Goal: Use online tool/utility: Utilize a website feature to perform a specific function

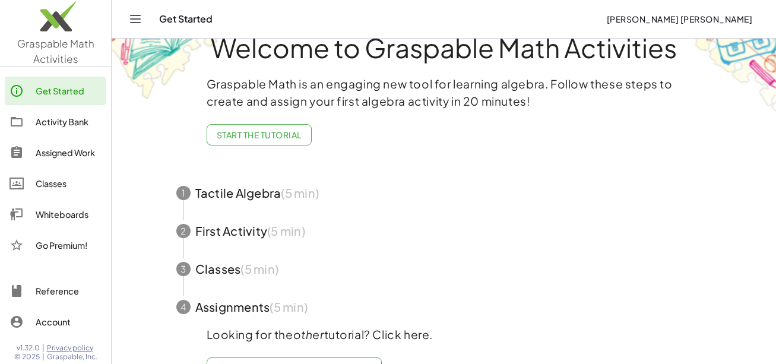
scroll to position [71, 0]
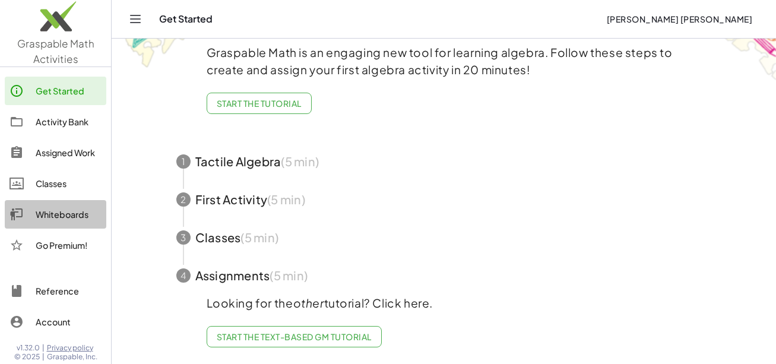
click at [61, 211] on div "Whiteboards" at bounding box center [69, 214] width 66 height 14
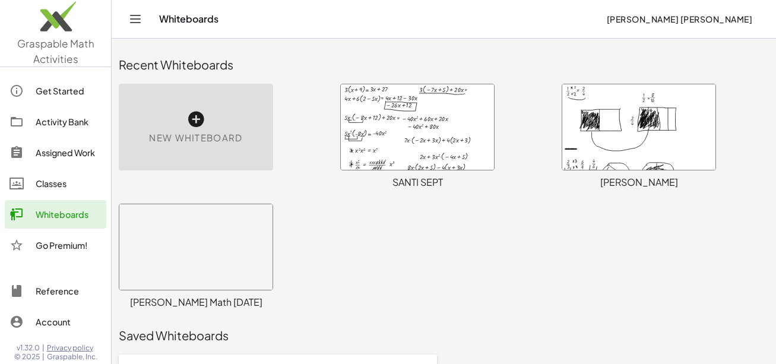
click at [646, 122] on div at bounding box center [638, 126] width 153 height 85
click at [603, 125] on div at bounding box center [638, 126] width 153 height 85
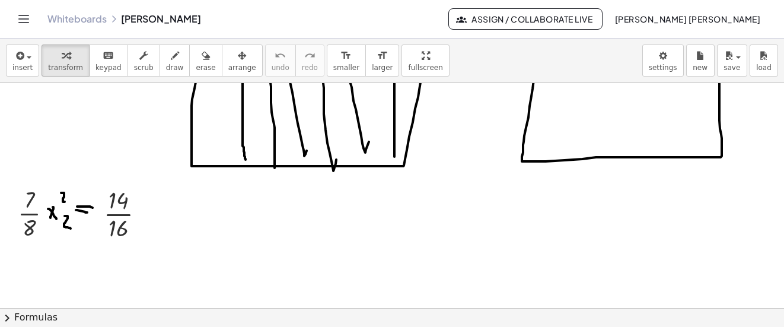
scroll to position [694, 0]
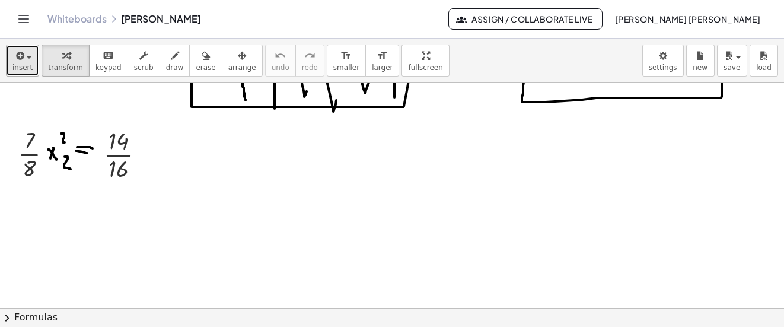
click at [27, 65] on span "insert" at bounding box center [22, 67] width 20 height 8
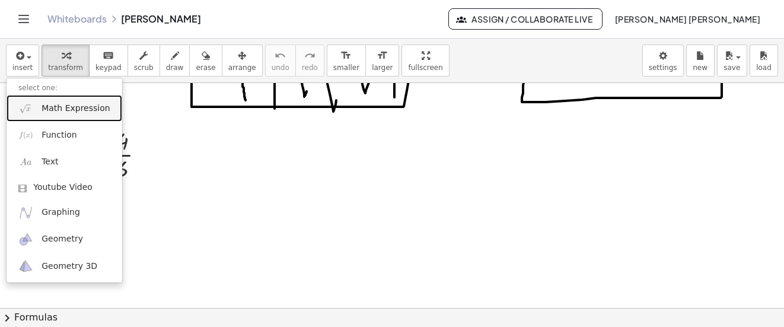
click at [61, 105] on span "Math Expression" at bounding box center [76, 109] width 68 height 12
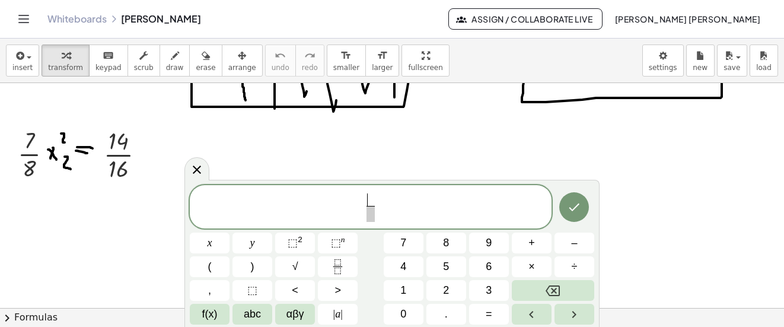
click at [370, 198] on span "​" at bounding box center [371, 199] width 8 height 13
click at [566, 194] on div at bounding box center [575, 207] width 40 height 45
click at [567, 199] on button "Done" at bounding box center [575, 207] width 30 height 30
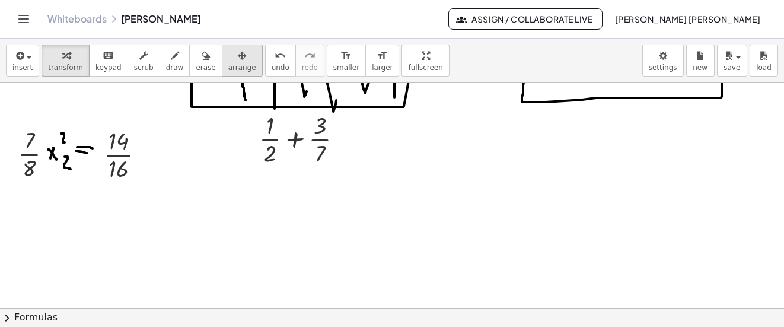
click at [238, 60] on icon "button" at bounding box center [242, 56] width 8 height 14
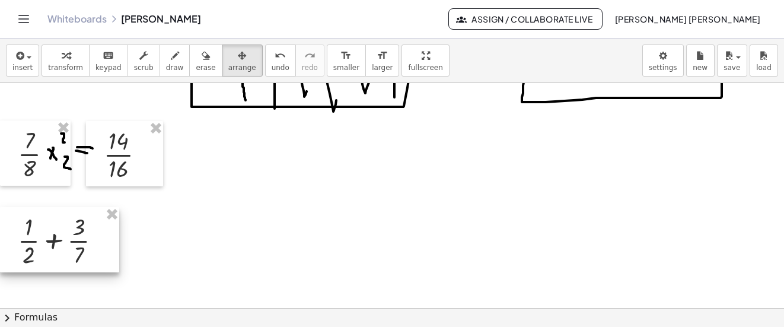
drag, startPoint x: 297, startPoint y: 147, endPoint x: 52, endPoint y: 249, distance: 265.5
click at [52, 249] on div at bounding box center [59, 239] width 119 height 65
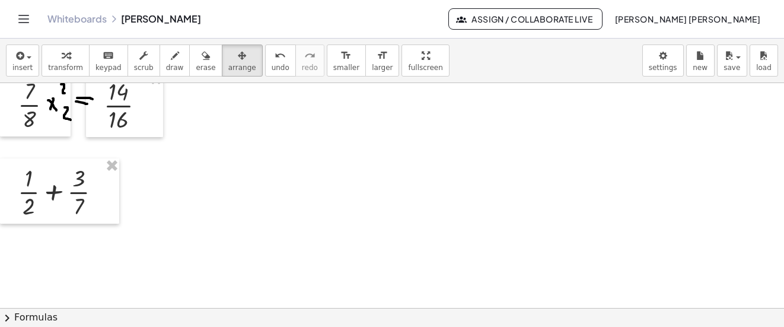
scroll to position [753, 0]
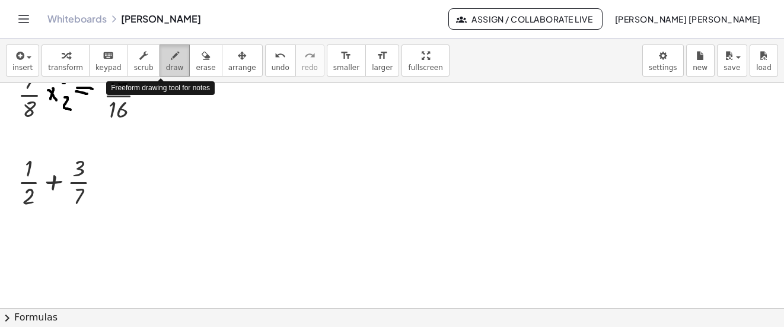
click at [166, 71] on span "draw" at bounding box center [175, 67] width 18 height 8
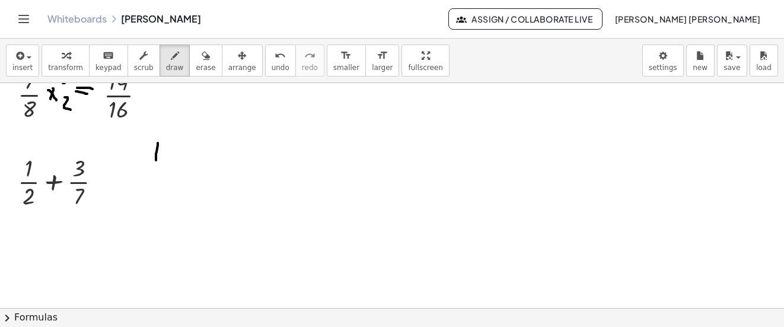
drag, startPoint x: 158, startPoint y: 143, endPoint x: 156, endPoint y: 160, distance: 17.3
click at [275, 54] on icon "undo" at bounding box center [280, 56] width 11 height 14
drag, startPoint x: 18, startPoint y: 199, endPoint x: 40, endPoint y: 197, distance: 22.0
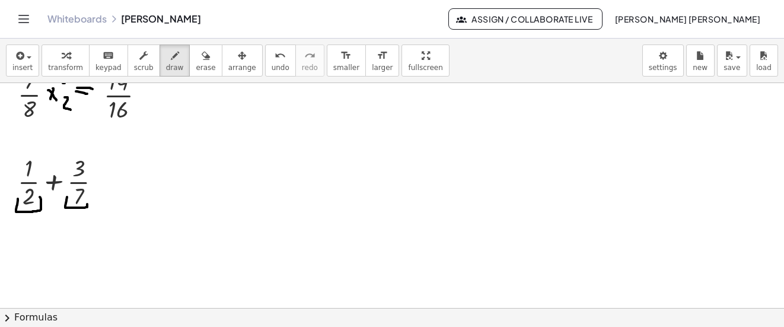
drag, startPoint x: 65, startPoint y: 208, endPoint x: 87, endPoint y: 197, distance: 24.4
click at [275, 56] on icon "undo" at bounding box center [280, 56] width 11 height 14
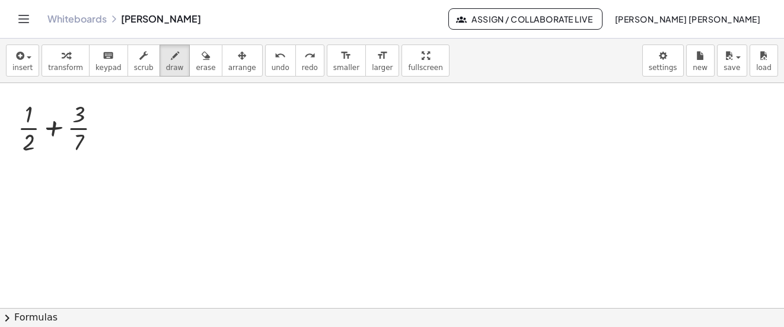
scroll to position [812, 0]
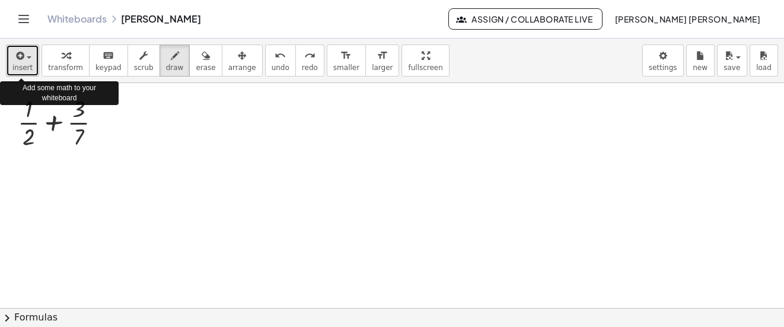
click at [34, 68] on button "insert" at bounding box center [22, 61] width 33 height 32
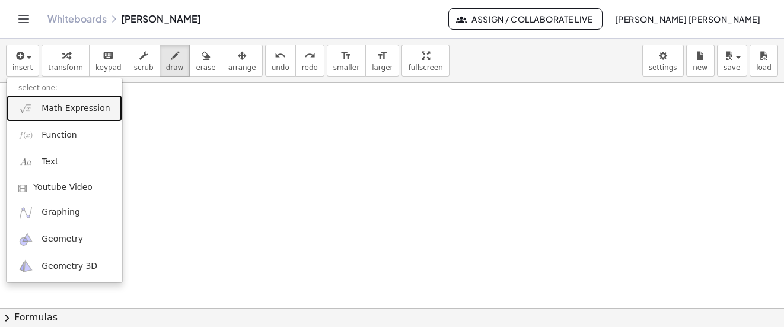
click at [52, 106] on span "Math Expression" at bounding box center [76, 109] width 68 height 12
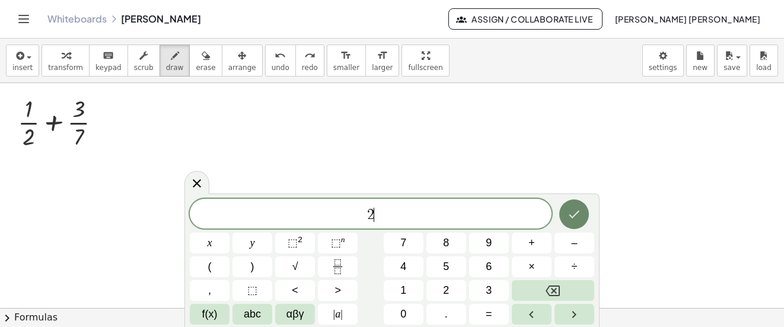
click at [583, 218] on button "Done" at bounding box center [575, 214] width 30 height 30
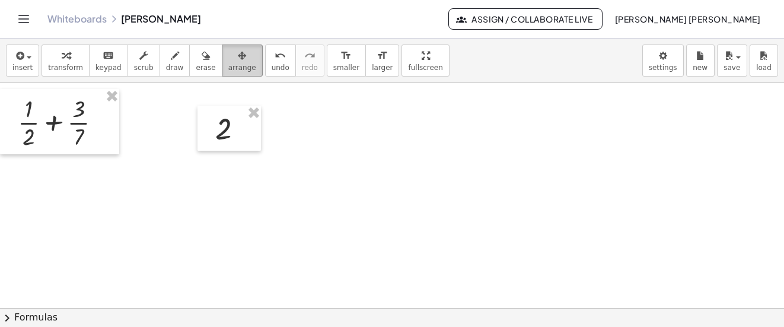
click at [233, 66] on span "arrange" at bounding box center [242, 67] width 28 height 8
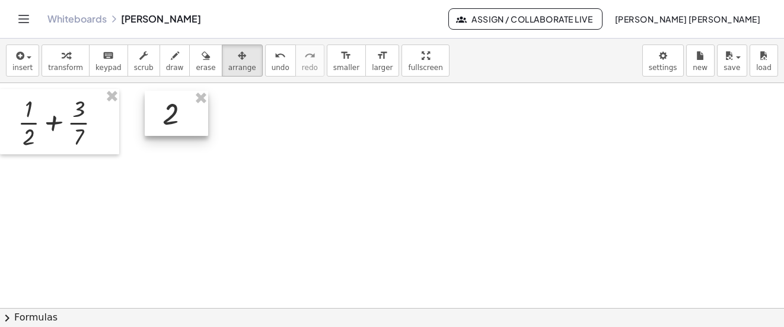
drag, startPoint x: 233, startPoint y: 120, endPoint x: 180, endPoint y: 105, distance: 54.9
click at [180, 105] on div at bounding box center [176, 113] width 63 height 45
drag, startPoint x: 26, startPoint y: 49, endPoint x: 37, endPoint y: 69, distance: 23.6
click at [26, 49] on div "button" at bounding box center [22, 55] width 20 height 14
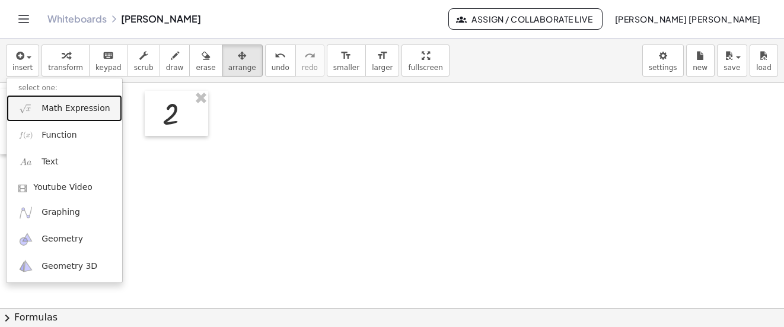
click at [48, 104] on span "Math Expression" at bounding box center [76, 109] width 68 height 12
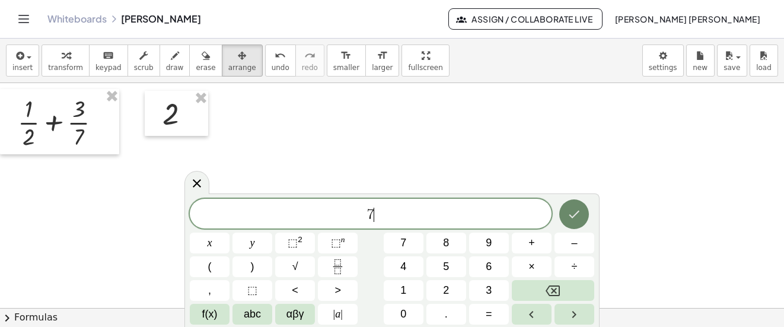
click at [572, 218] on icon "Done" at bounding box center [574, 214] width 14 height 14
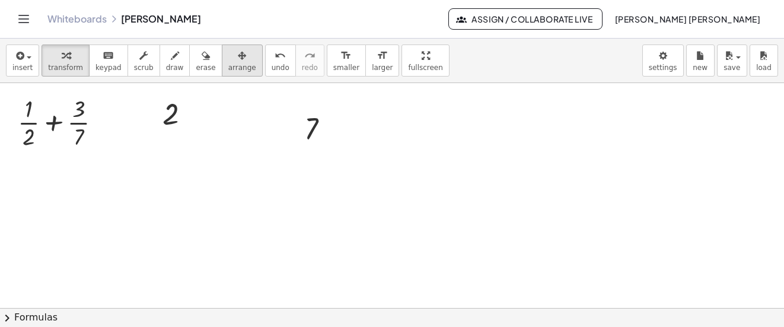
click at [238, 60] on icon "button" at bounding box center [242, 56] width 8 height 14
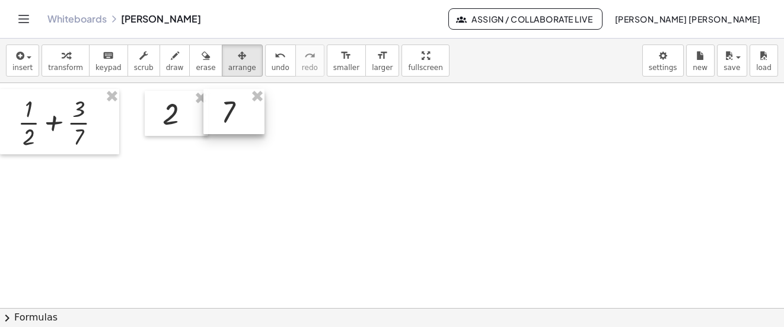
drag, startPoint x: 313, startPoint y: 137, endPoint x: 237, endPoint y: 122, distance: 76.9
click at [237, 122] on div at bounding box center [234, 111] width 61 height 45
click at [166, 63] on span "draw" at bounding box center [175, 67] width 18 height 8
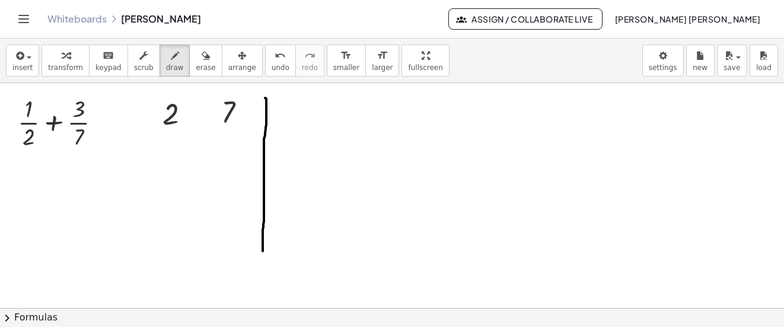
drag, startPoint x: 265, startPoint y: 98, endPoint x: 263, endPoint y: 251, distance: 153.1
drag, startPoint x: 277, startPoint y: 103, endPoint x: 288, endPoint y: 123, distance: 22.6
drag, startPoint x: 165, startPoint y: 154, endPoint x: 175, endPoint y: 154, distance: 10.1
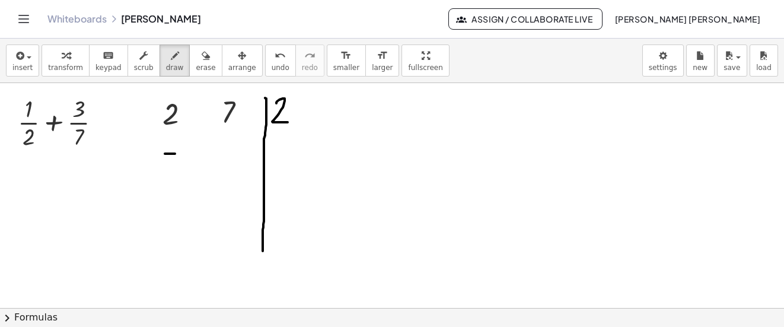
click at [275, 59] on icon "undo" at bounding box center [280, 56] width 11 height 14
click at [275, 61] on icon "undo" at bounding box center [280, 56] width 11 height 14
drag, startPoint x: 278, startPoint y: 101, endPoint x: 297, endPoint y: 117, distance: 24.8
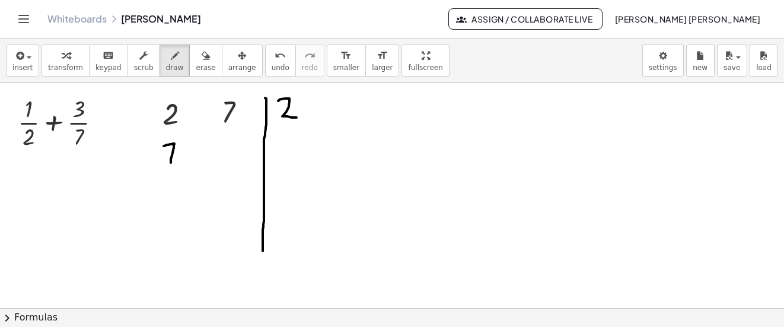
drag, startPoint x: 171, startPoint y: 163, endPoint x: 164, endPoint y: 146, distance: 18.1
drag, startPoint x: 226, startPoint y: 166, endPoint x: 218, endPoint y: 143, distance: 23.8
drag, startPoint x: 223, startPoint y: 157, endPoint x: 231, endPoint y: 157, distance: 8.9
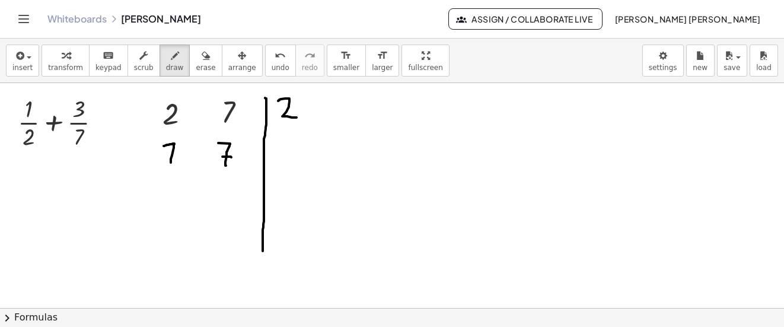
drag, startPoint x: 295, startPoint y: 166, endPoint x: 284, endPoint y: 145, distance: 23.4
drag, startPoint x: 290, startPoint y: 157, endPoint x: 301, endPoint y: 158, distance: 11.9
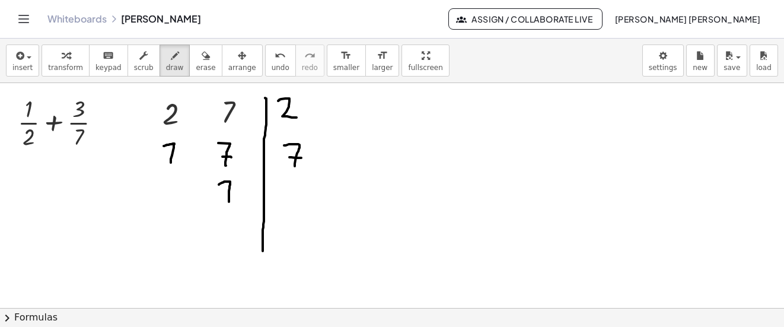
drag, startPoint x: 229, startPoint y: 202, endPoint x: 219, endPoint y: 185, distance: 19.9
drag, startPoint x: 306, startPoint y: 107, endPoint x: 320, endPoint y: 128, distance: 24.4
drag, startPoint x: 306, startPoint y: 159, endPoint x: 316, endPoint y: 128, distance: 33.2
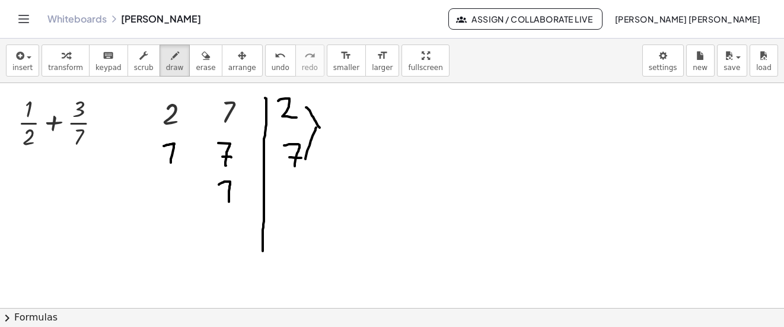
click at [272, 58] on div "undo" at bounding box center [281, 55] width 18 height 14
drag, startPoint x: 304, startPoint y: 110, endPoint x: 319, endPoint y: 120, distance: 17.6
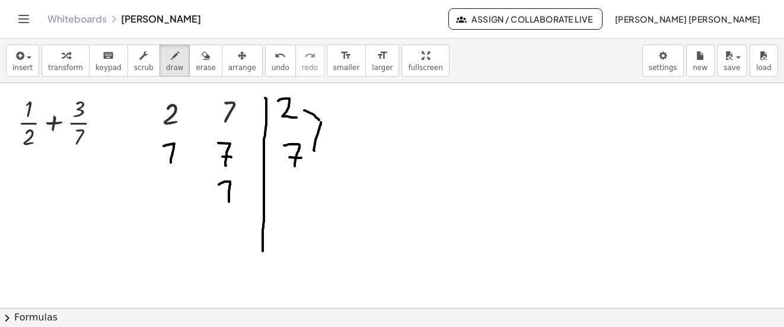
drag, startPoint x: 314, startPoint y: 150, endPoint x: 322, endPoint y: 122, distance: 29.5
drag, startPoint x: 346, startPoint y: 147, endPoint x: 339, endPoint y: 115, distance: 32.1
drag, startPoint x: 379, startPoint y: 112, endPoint x: 374, endPoint y: 138, distance: 26.0
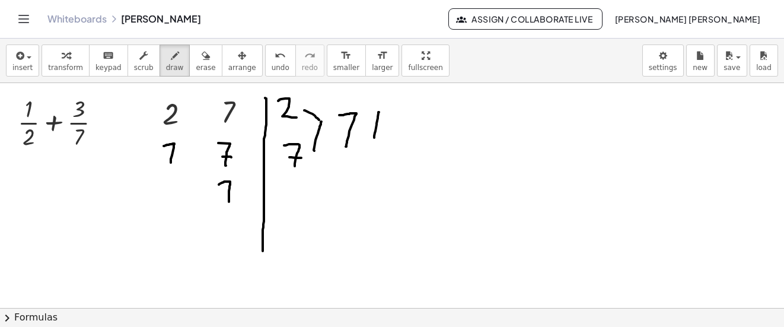
drag, startPoint x: 374, startPoint y: 120, endPoint x: 370, endPoint y: 108, distance: 13.3
click at [20, 62] on icon "button" at bounding box center [19, 56] width 11 height 14
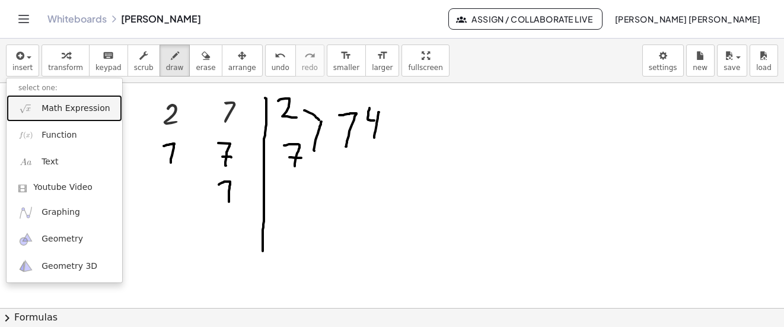
drag, startPoint x: 56, startPoint y: 109, endPoint x: 71, endPoint y: 113, distance: 15.8
click at [57, 109] on span "Math Expression" at bounding box center [76, 109] width 68 height 12
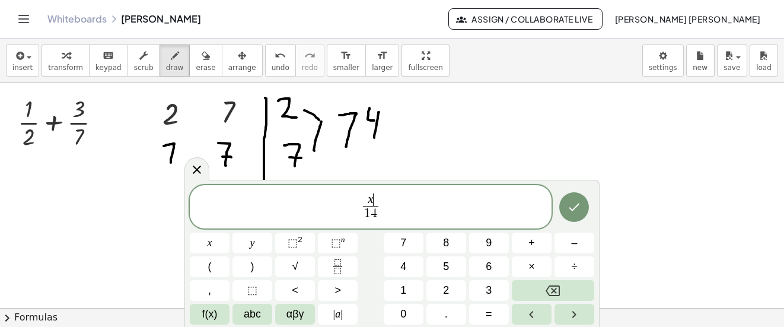
click at [376, 202] on span "x ​" at bounding box center [370, 199] width 15 height 13
click at [559, 209] on div at bounding box center [575, 207] width 40 height 45
click at [561, 211] on button "Done" at bounding box center [575, 207] width 30 height 30
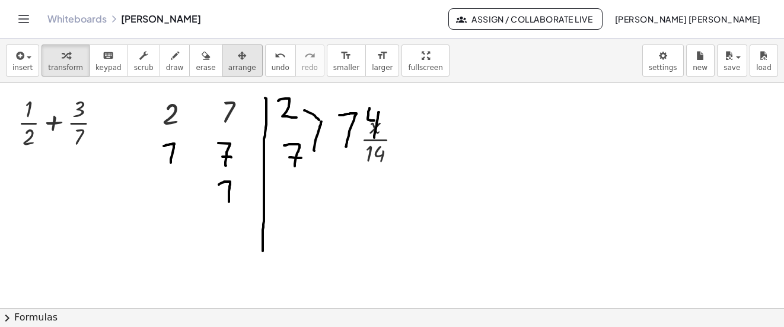
click at [238, 55] on icon "button" at bounding box center [242, 56] width 8 height 14
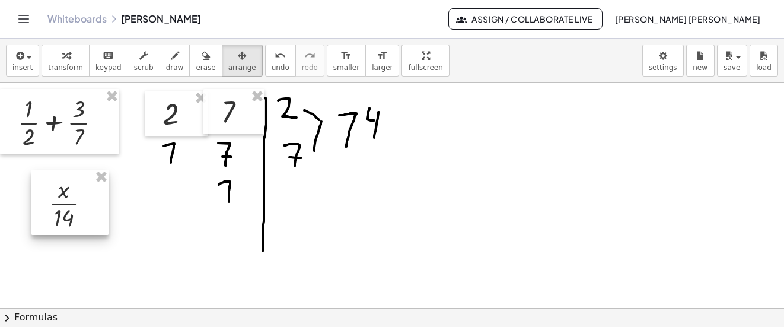
drag, startPoint x: 378, startPoint y: 155, endPoint x: 79, endPoint y: 190, distance: 301.1
click at [66, 219] on div at bounding box center [69, 202] width 77 height 65
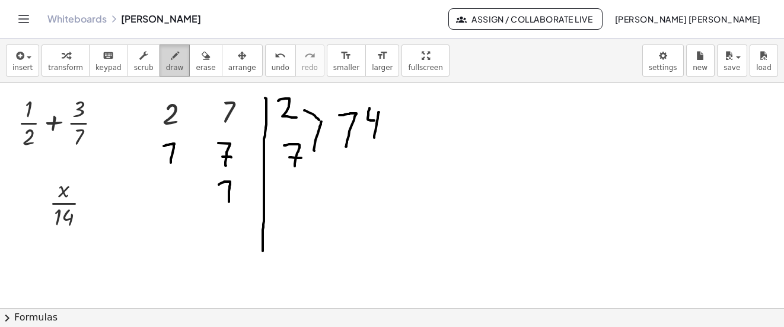
click at [171, 56] on icon "button" at bounding box center [175, 56] width 8 height 14
click at [128, 76] on button "scrub" at bounding box center [144, 61] width 33 height 32
click at [89, 200] on div at bounding box center [93, 202] width 13 height 13
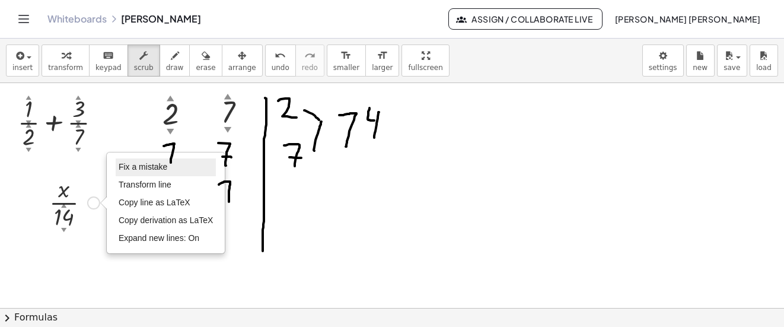
click at [148, 169] on span "Fix a mistake" at bounding box center [143, 166] width 49 height 9
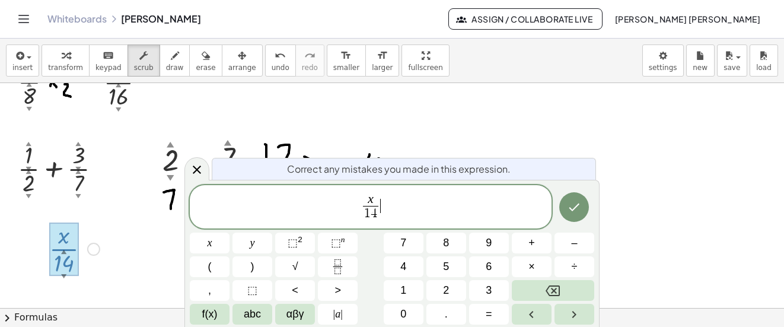
scroll to position [764, 0]
click at [369, 197] on var "x" at bounding box center [371, 199] width 6 height 14
click at [372, 199] on var "x" at bounding box center [371, 199] width 6 height 14
drag, startPoint x: 367, startPoint y: 212, endPoint x: 385, endPoint y: 216, distance: 17.6
click at [198, 169] on icon at bounding box center [197, 170] width 8 height 8
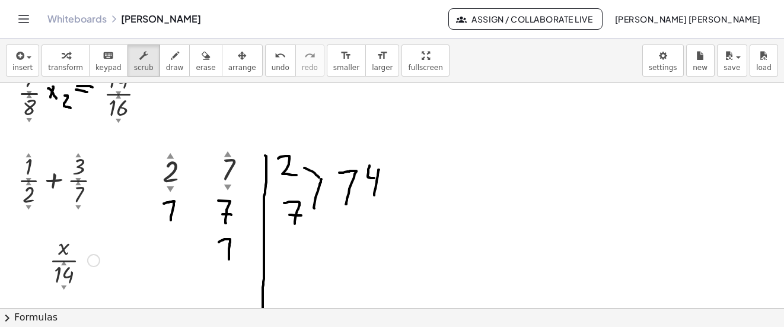
scroll to position [753, 0]
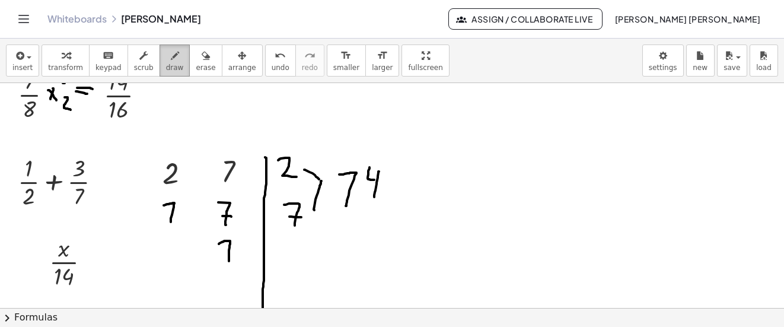
click at [160, 66] on button "draw" at bounding box center [175, 61] width 31 height 32
drag, startPoint x: 40, startPoint y: 199, endPoint x: 37, endPoint y: 208, distance: 8.8
drag, startPoint x: 46, startPoint y: 207, endPoint x: 48, endPoint y: 196, distance: 11.4
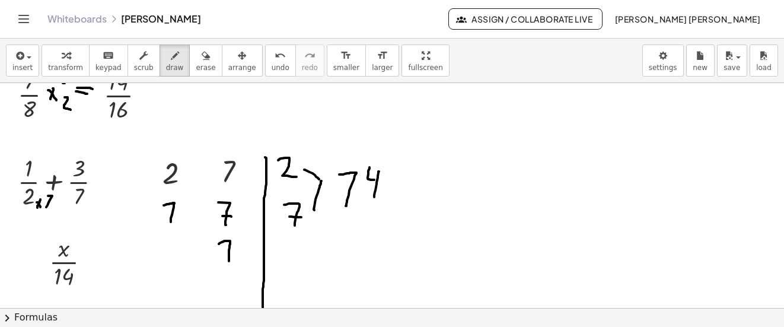
drag, startPoint x: 41, startPoint y: 160, endPoint x: 40, endPoint y: 167, distance: 7.2
drag, startPoint x: 39, startPoint y: 161, endPoint x: 44, endPoint y: 164, distance: 6.1
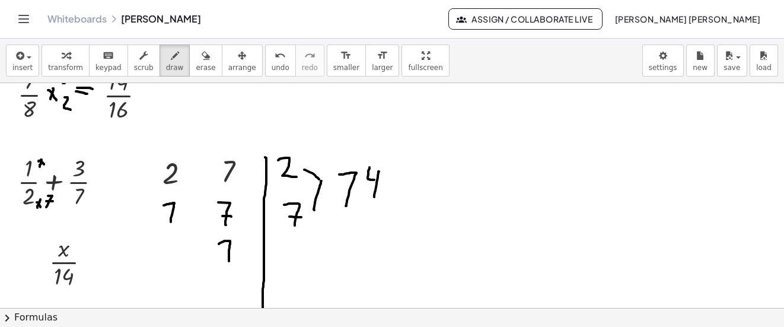
drag, startPoint x: 47, startPoint y: 166, endPoint x: 43, endPoint y: 152, distance: 14.7
drag, startPoint x: 49, startPoint y: 160, endPoint x: 56, endPoint y: 160, distance: 7.1
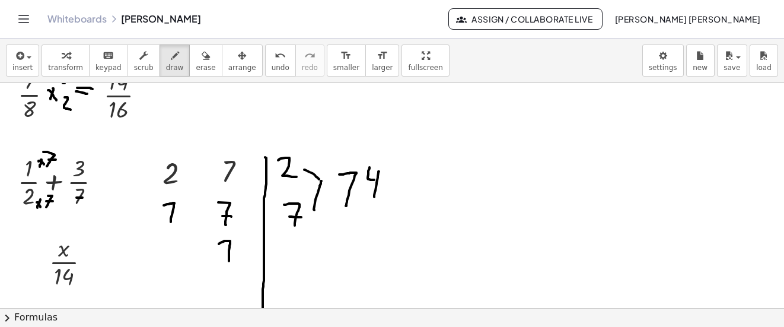
drag, startPoint x: 94, startPoint y: 196, endPoint x: 91, endPoint y: 204, distance: 8.5
drag, startPoint x: 91, startPoint y: 197, endPoint x: 95, endPoint y: 204, distance: 7.4
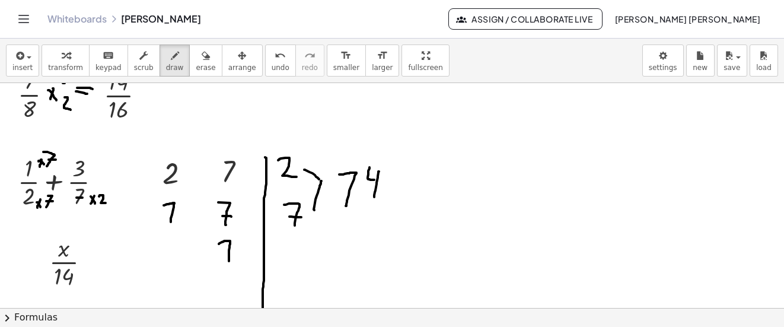
drag, startPoint x: 99, startPoint y: 196, endPoint x: 106, endPoint y: 203, distance: 9.2
drag, startPoint x: 99, startPoint y: 160, endPoint x: 94, endPoint y: 167, distance: 8.2
drag, startPoint x: 94, startPoint y: 161, endPoint x: 97, endPoint y: 167, distance: 6.6
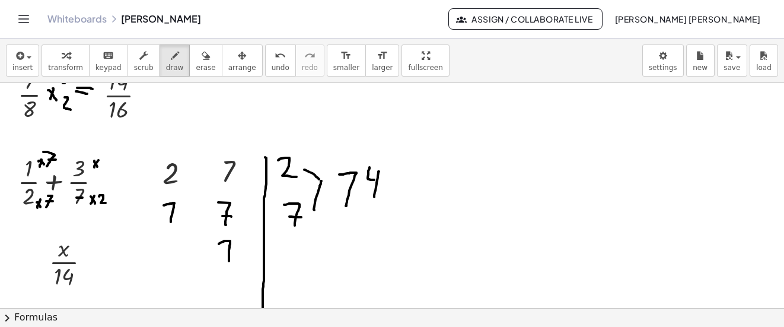
drag, startPoint x: 107, startPoint y: 158, endPoint x: 112, endPoint y: 166, distance: 9.6
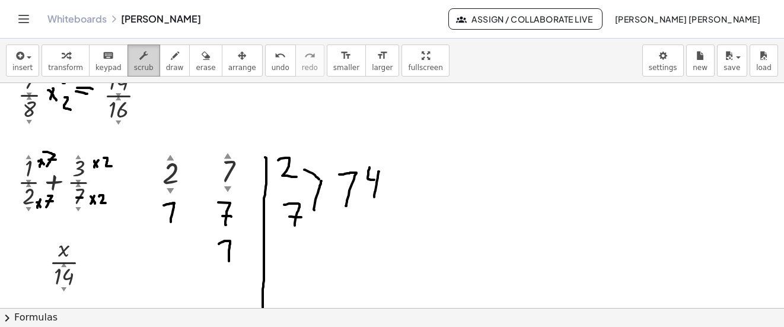
click at [134, 58] on div "button" at bounding box center [144, 55] width 20 height 14
click at [89, 264] on div "Fix a mistake Transform line Copy line as LaTeX Copy derivation as LaTeX Expand…" at bounding box center [93, 262] width 13 height 13
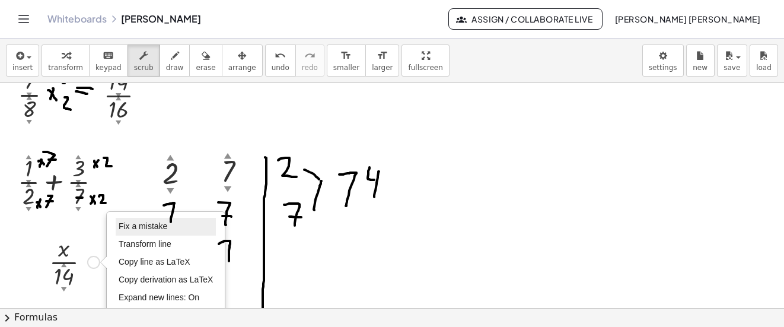
click at [145, 224] on span "Fix a mistake" at bounding box center [143, 225] width 49 height 9
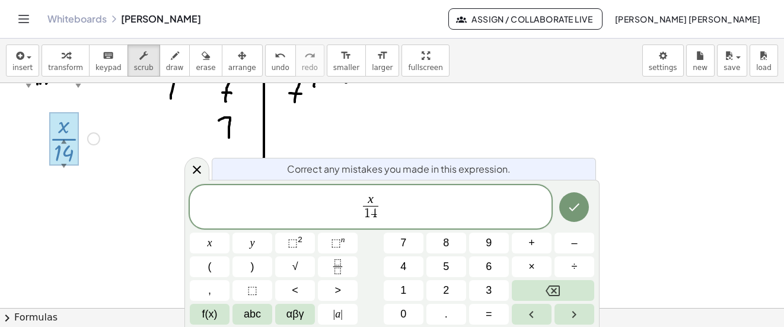
scroll to position [883, 0]
click at [374, 205] on span "x" at bounding box center [370, 199] width 15 height 13
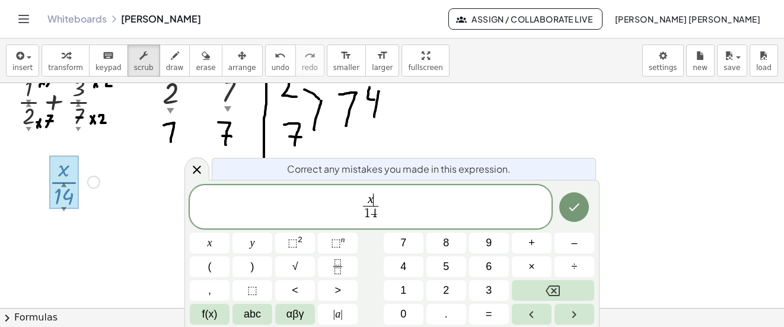
scroll to position [824, 0]
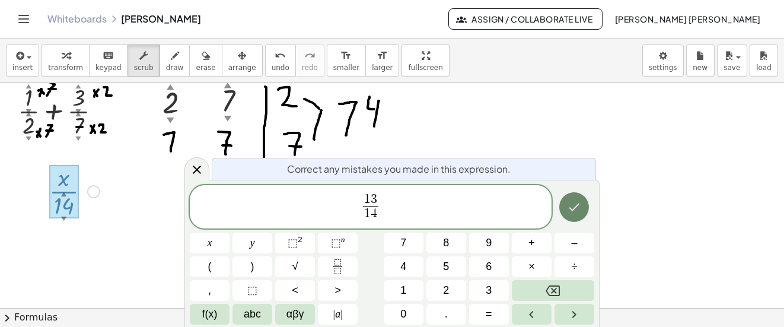
click at [573, 211] on icon "Done" at bounding box center [574, 207] width 14 height 14
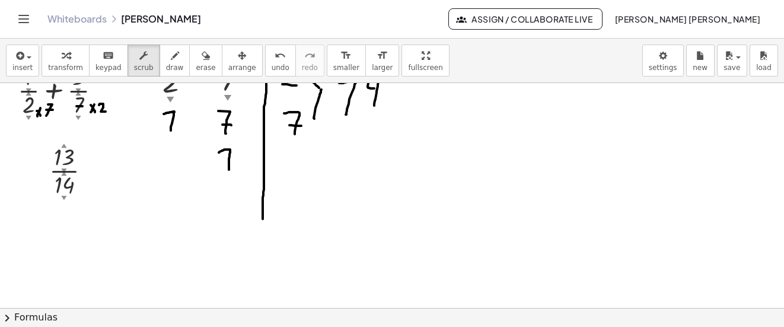
scroll to position [812, 0]
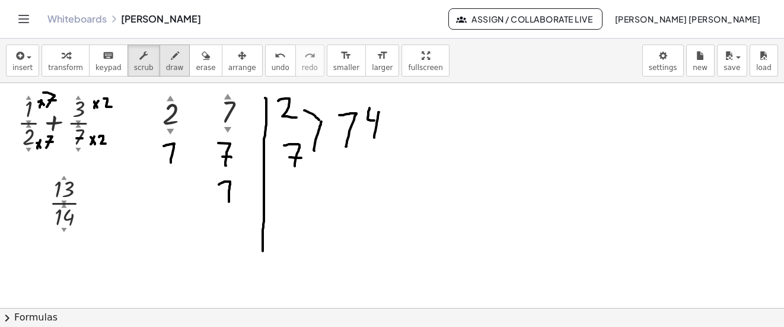
click at [171, 62] on icon "button" at bounding box center [175, 56] width 8 height 14
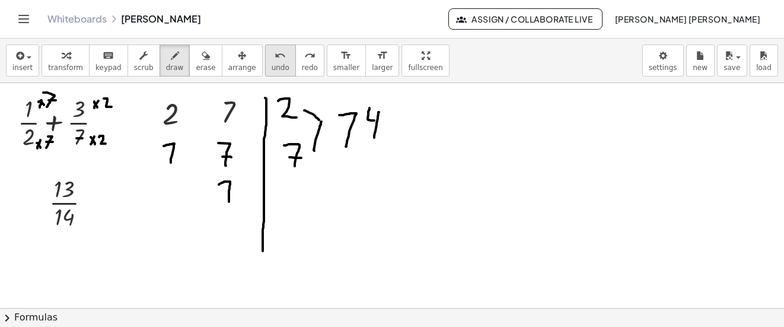
click at [272, 65] on span "undo" at bounding box center [281, 67] width 18 height 8
click at [272, 69] on span "undo" at bounding box center [281, 67] width 18 height 8
drag, startPoint x: 103, startPoint y: 189, endPoint x: 96, endPoint y: 190, distance: 6.6
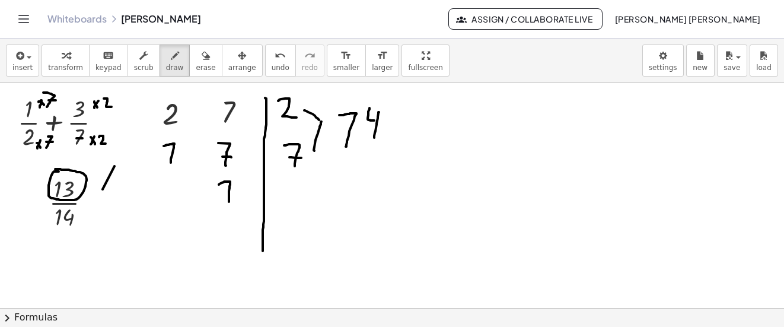
click at [275, 60] on icon "undo" at bounding box center [280, 56] width 11 height 14
drag, startPoint x: 47, startPoint y: 192, endPoint x: 52, endPoint y: 225, distance: 33.7
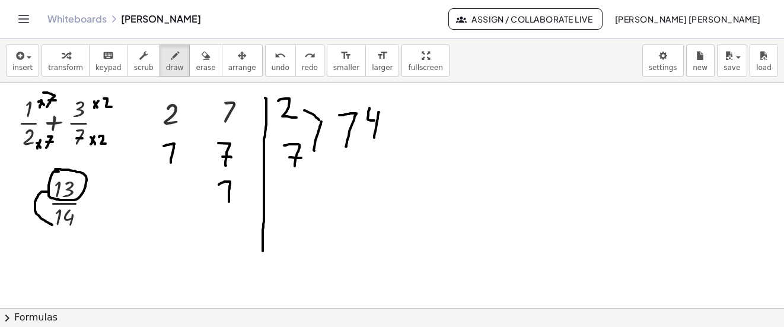
click at [272, 70] on span "undo" at bounding box center [281, 67] width 18 height 8
click at [272, 61] on div "undo" at bounding box center [281, 55] width 18 height 14
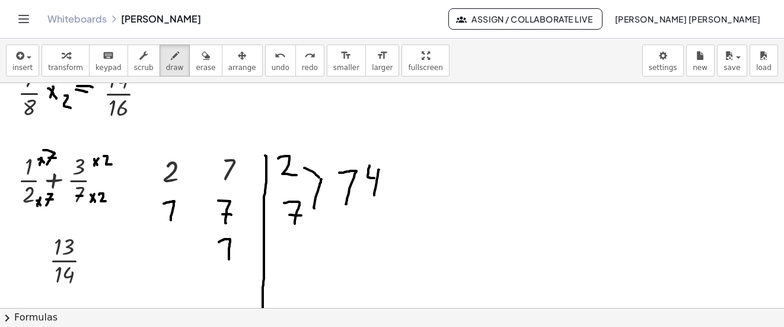
scroll to position [753, 0]
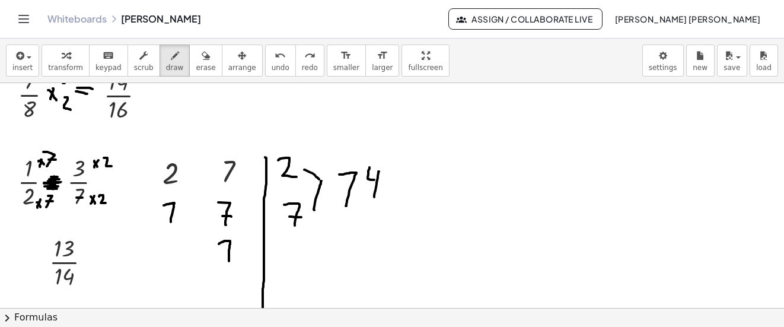
drag, startPoint x: 57, startPoint y: 189, endPoint x: 58, endPoint y: 177, distance: 11.9
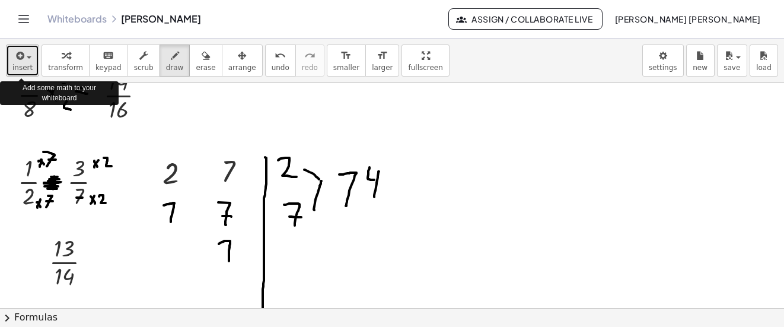
click at [24, 59] on span "button" at bounding box center [25, 57] width 2 height 8
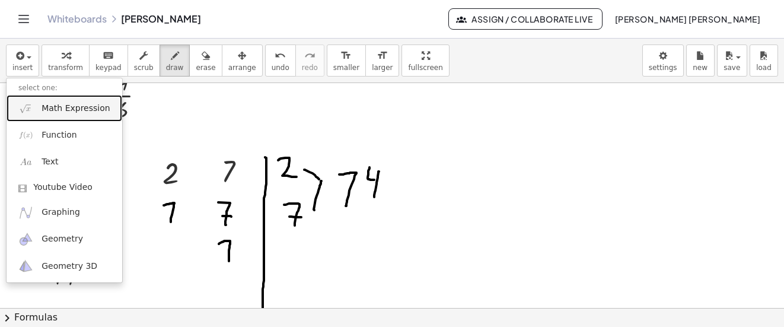
click at [57, 110] on span "Math Expression" at bounding box center [76, 109] width 68 height 12
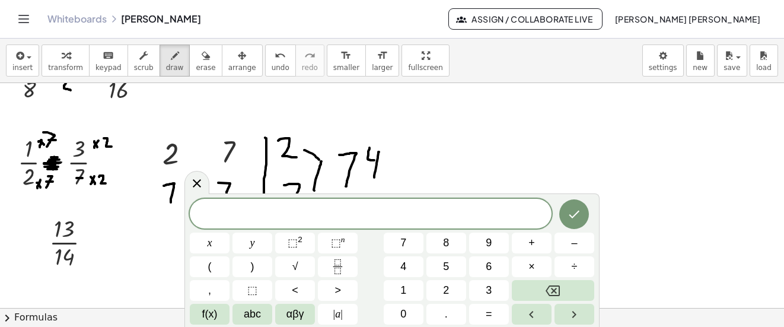
scroll to position [812, 0]
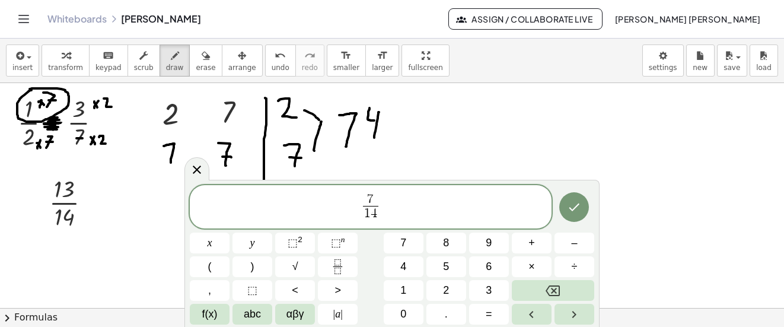
drag, startPoint x: 386, startPoint y: 199, endPoint x: 356, endPoint y: 199, distance: 30.3
click at [356, 199] on span "7 − 6 1 4 ​" at bounding box center [371, 207] width 36 height 29
drag, startPoint x: 380, startPoint y: 196, endPoint x: 368, endPoint y: 196, distance: 11.9
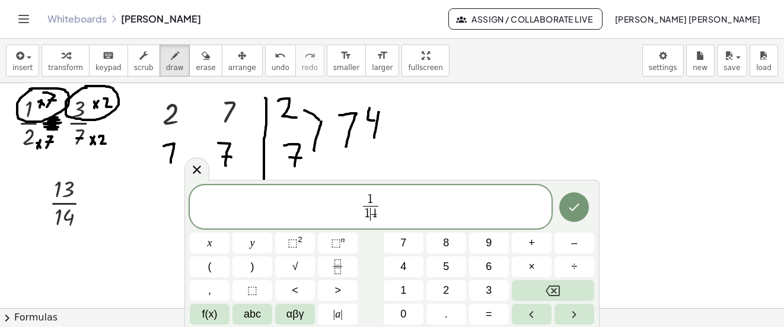
click at [373, 198] on span "1" at bounding box center [370, 199] width 7 height 13
drag, startPoint x: 357, startPoint y: 192, endPoint x: 388, endPoint y: 195, distance: 31.1
click at [388, 195] on span "7 − 8 1 4 ​" at bounding box center [371, 207] width 362 height 31
drag, startPoint x: 422, startPoint y: 205, endPoint x: 382, endPoint y: 205, distance: 40.4
click at [382, 205] on span "7 − 8 1 4 ​ = − 1 1 4 ​" at bounding box center [371, 207] width 362 height 31
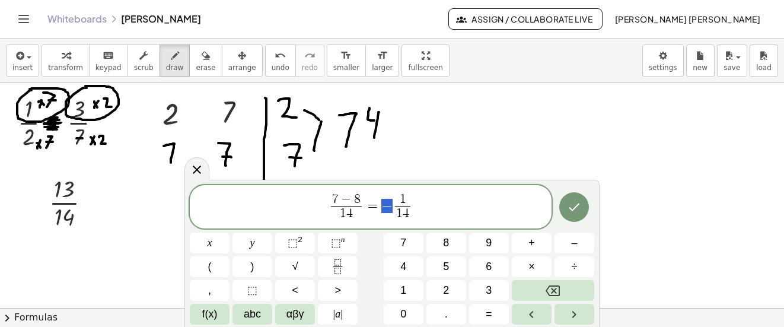
drag, startPoint x: 392, startPoint y: 209, endPoint x: 386, endPoint y: 205, distance: 7.2
click at [342, 200] on span "−" at bounding box center [346, 199] width 15 height 13
drag, startPoint x: 359, startPoint y: 199, endPoint x: 344, endPoint y: 199, distance: 15.4
click at [329, 196] on span "7 − 8 1 4 ​" at bounding box center [346, 207] width 36 height 29
drag, startPoint x: 331, startPoint y: 196, endPoint x: 362, endPoint y: 198, distance: 30.9
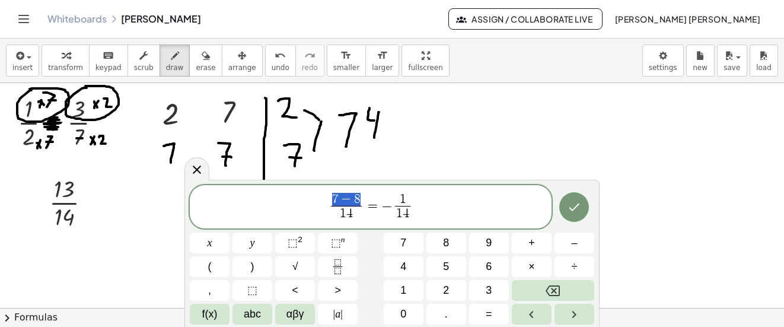
click at [362, 198] on span "7 − 8 1 4 ​" at bounding box center [346, 207] width 36 height 29
drag, startPoint x: 404, startPoint y: 201, endPoint x: 386, endPoint y: 205, distance: 17.7
click at [406, 201] on span "1" at bounding box center [402, 199] width 15 height 13
click at [392, 205] on span "7 − 8 1 4 ​ = − ​ 1 1 4 ​" at bounding box center [371, 207] width 362 height 31
click at [396, 198] on span "1" at bounding box center [397, 199] width 7 height 13
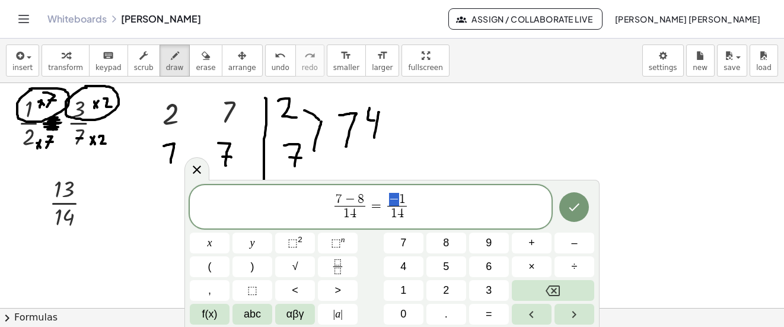
click at [403, 209] on span "1 4" at bounding box center [396, 214] width 19 height 16
click at [400, 199] on span "1" at bounding box center [402, 199] width 7 height 13
drag, startPoint x: 366, startPoint y: 200, endPoint x: 358, endPoint y: 200, distance: 7.1
click at [358, 200] on span "7 − 8" at bounding box center [350, 199] width 31 height 13
click at [401, 203] on span "1" at bounding box center [402, 199] width 7 height 13
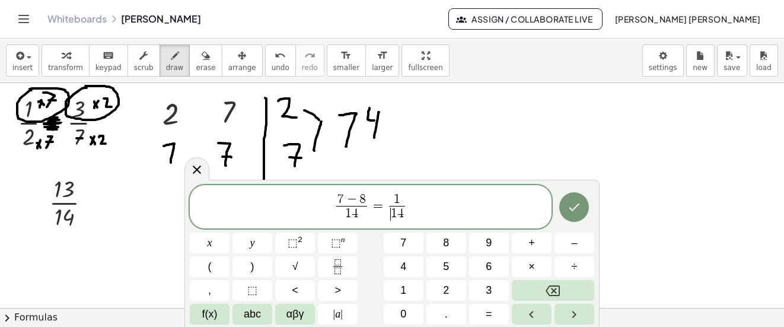
click at [390, 214] on span "​ 1 4" at bounding box center [396, 214] width 15 height 16
click at [391, 206] on span "​ 1 4" at bounding box center [396, 214] width 15 height 16
click at [382, 206] on span "=" at bounding box center [378, 206] width 17 height 14
click at [393, 212] on span "1" at bounding box center [394, 213] width 7 height 13
click at [395, 198] on span "1" at bounding box center [397, 199] width 7 height 13
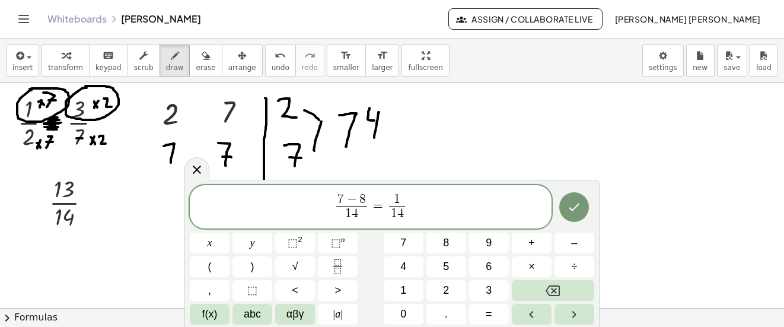
click at [388, 206] on span "​ 1 1 4 ​" at bounding box center [397, 207] width 21 height 29
click at [389, 211] on span "​ 1 4" at bounding box center [396, 214] width 15 height 16
click at [386, 209] on span "7 − 8 1 4 ​ = ​ 1 1 4 ​" at bounding box center [371, 207] width 362 height 31
click at [394, 200] on span "1" at bounding box center [397, 199] width 7 height 13
click at [388, 217] on span "​ 1 1 4 ​" at bounding box center [397, 207] width 21 height 29
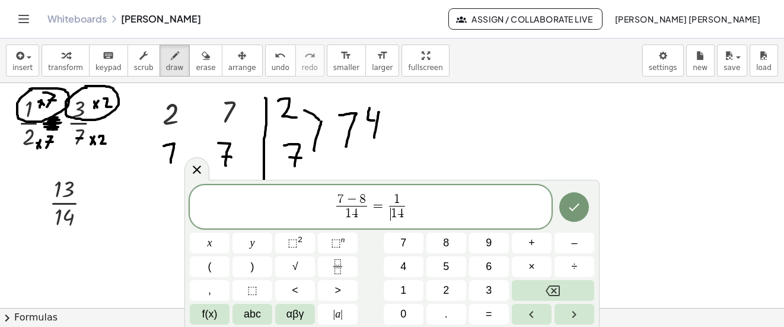
click at [393, 217] on span "1" at bounding box center [394, 213] width 7 height 13
drag, startPoint x: 394, startPoint y: 199, endPoint x: 409, endPoint y: 201, distance: 14.9
click at [395, 210] on span "− ​ 1 4" at bounding box center [398, 214] width 26 height 16
click at [387, 212] on span "1 1 4 ​" at bounding box center [397, 207] width 21 height 29
click at [568, 204] on icon "Done" at bounding box center [574, 207] width 14 height 14
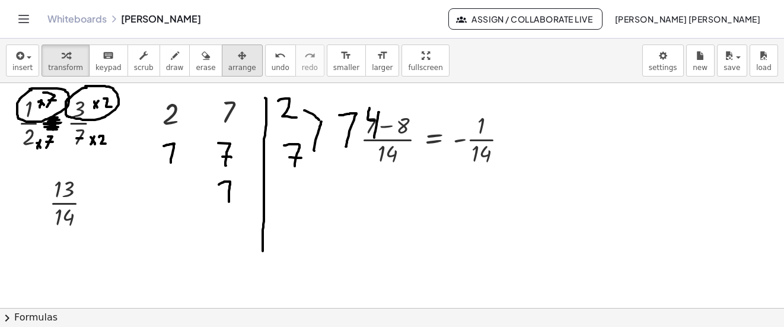
click at [231, 65] on span "arrange" at bounding box center [242, 67] width 28 height 8
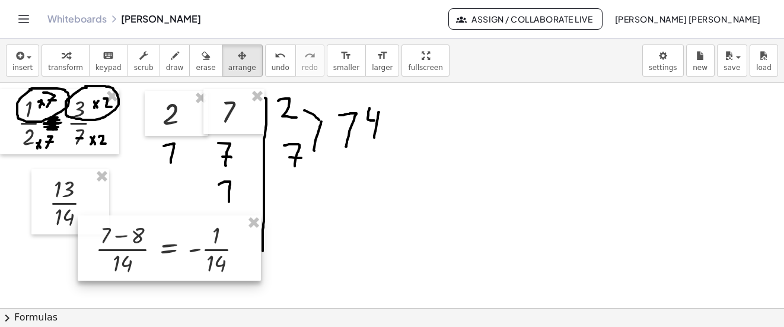
drag, startPoint x: 440, startPoint y: 142, endPoint x: 182, endPoint y: 246, distance: 277.5
click at [182, 246] on div at bounding box center [169, 247] width 183 height 65
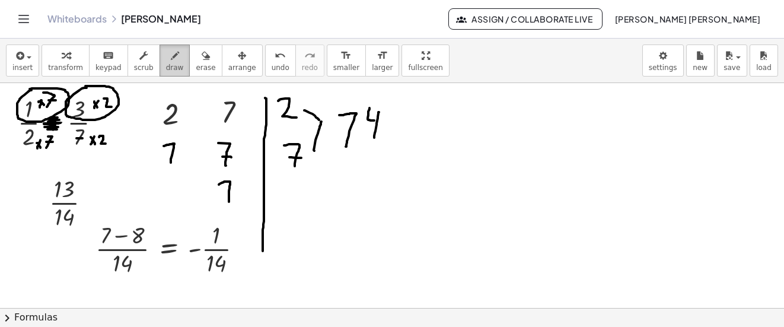
click at [168, 59] on div "button" at bounding box center [175, 55] width 18 height 14
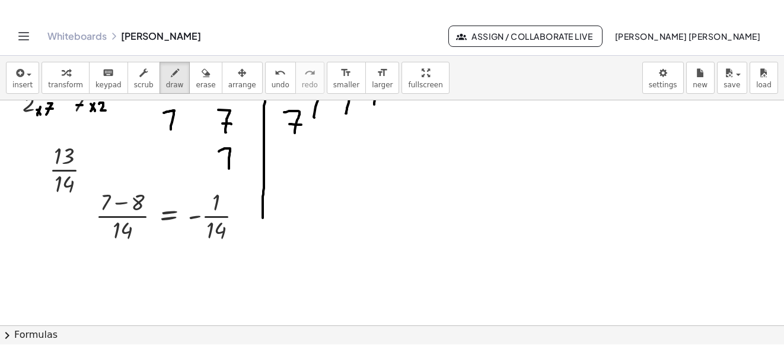
scroll to position [872, 0]
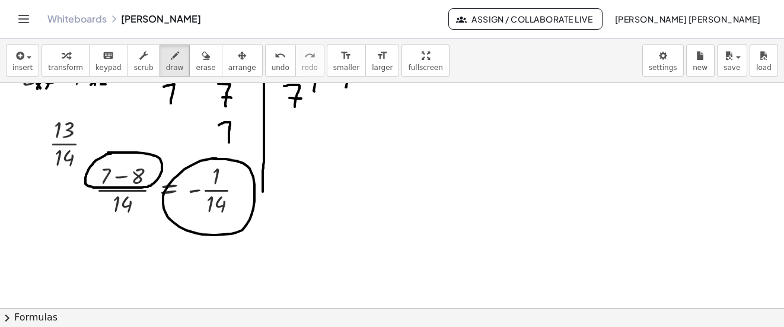
drag, startPoint x: 185, startPoint y: 169, endPoint x: 214, endPoint y: 159, distance: 30.8
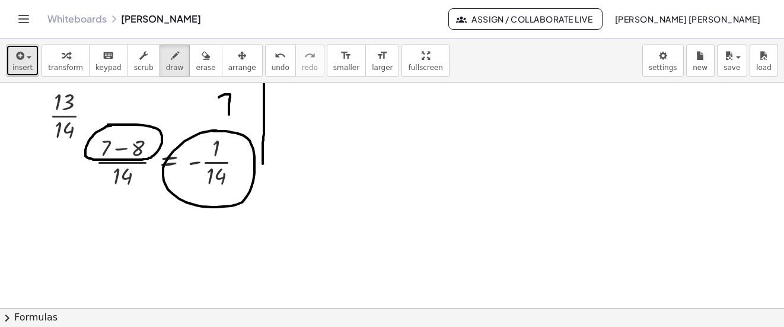
click at [31, 74] on button "insert" at bounding box center [22, 61] width 33 height 32
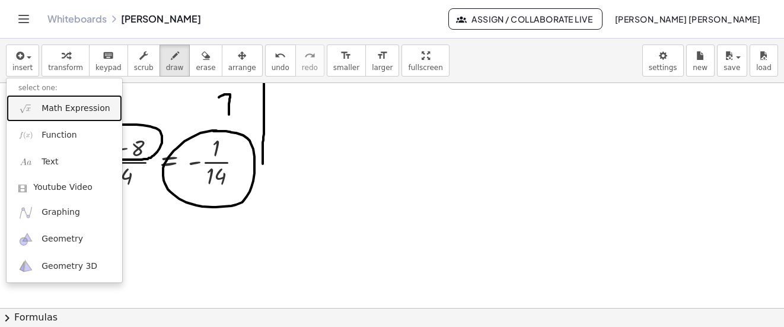
click at [45, 110] on span "Math Expression" at bounding box center [76, 109] width 68 height 12
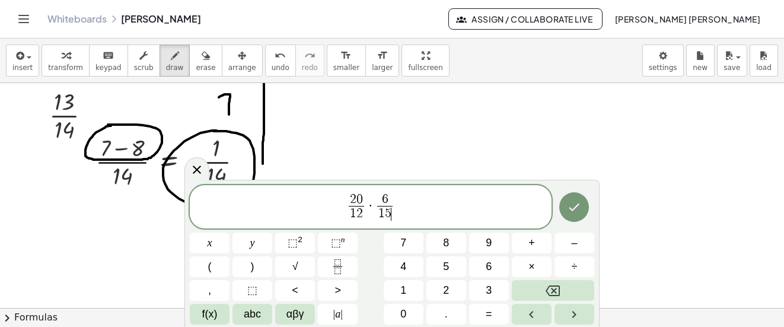
click at [396, 204] on span "2 0 1 2 ​ · 6 1 5 ​ ​" at bounding box center [371, 207] width 362 height 31
click at [565, 209] on button "Done" at bounding box center [575, 207] width 30 height 30
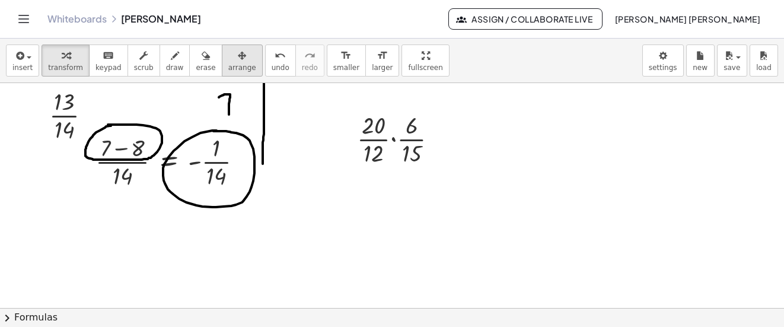
drag, startPoint x: 220, startPoint y: 56, endPoint x: 240, endPoint y: 66, distance: 23.1
click at [238, 56] on icon "button" at bounding box center [242, 56] width 8 height 14
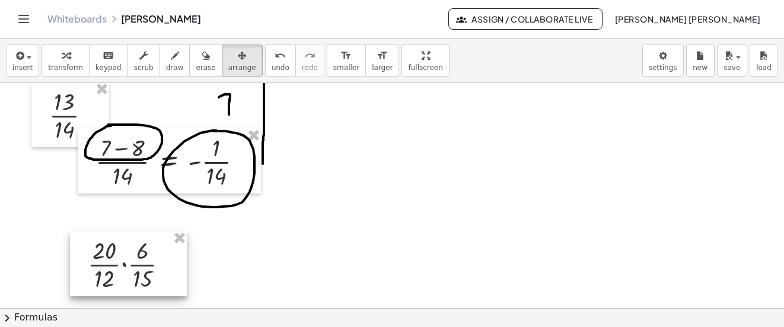
drag, startPoint x: 384, startPoint y: 136, endPoint x: 115, endPoint y: 262, distance: 296.5
click at [115, 262] on div at bounding box center [128, 263] width 117 height 65
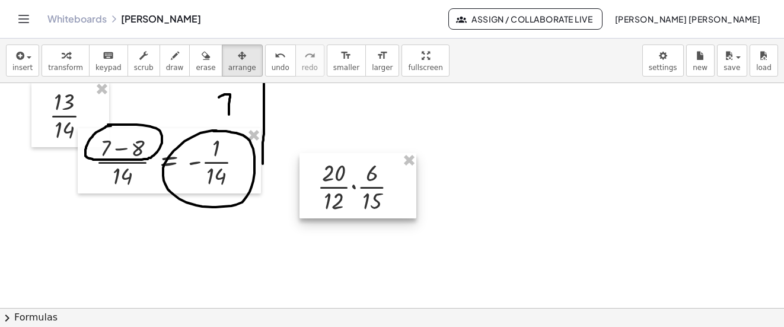
drag, startPoint x: 130, startPoint y: 261, endPoint x: 377, endPoint y: 145, distance: 273.2
click at [377, 153] on div at bounding box center [358, 185] width 117 height 65
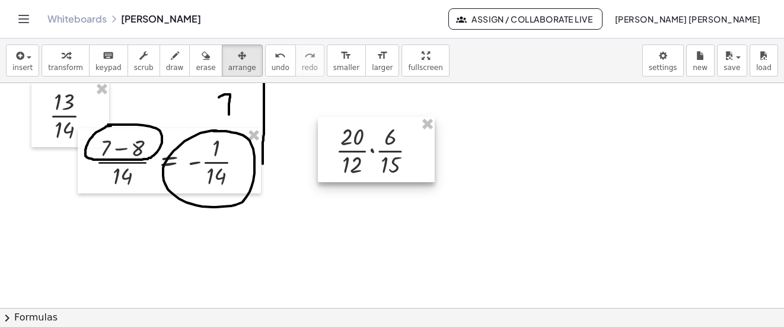
scroll to position [840, 0]
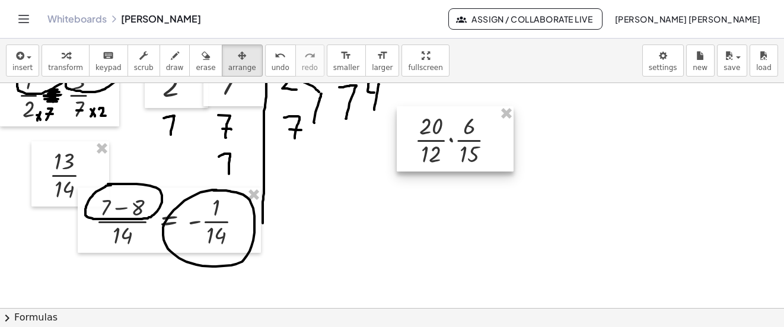
drag, startPoint x: 373, startPoint y: 210, endPoint x: 453, endPoint y: 138, distance: 107.1
click at [453, 138] on div at bounding box center [455, 138] width 117 height 65
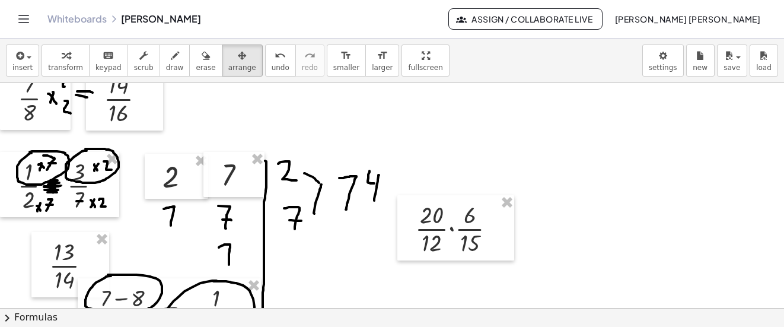
scroll to position [722, 0]
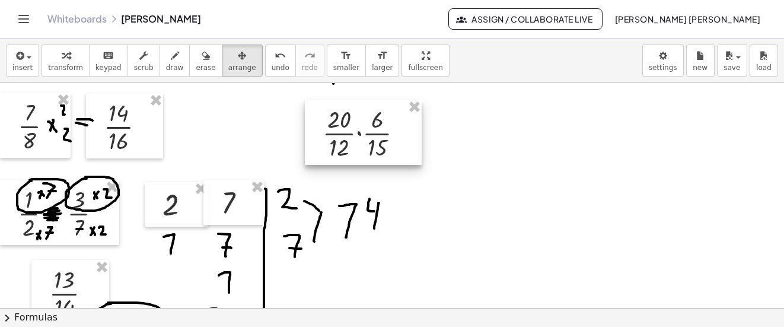
drag, startPoint x: 455, startPoint y: 240, endPoint x: 363, endPoint y: 117, distance: 153.9
click at [363, 117] on div at bounding box center [363, 132] width 117 height 65
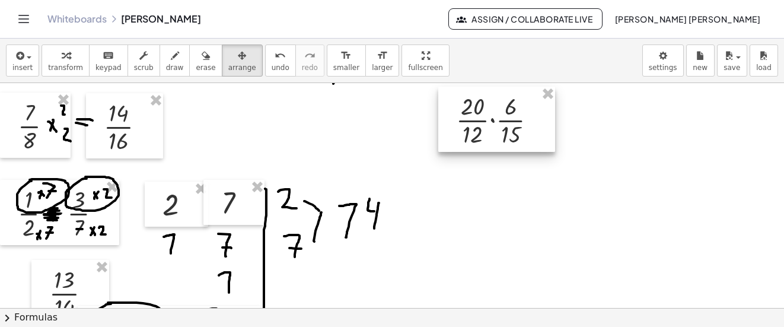
drag, startPoint x: 378, startPoint y: 142, endPoint x: 511, endPoint y: 129, distance: 133.6
click at [511, 129] on div at bounding box center [497, 119] width 117 height 65
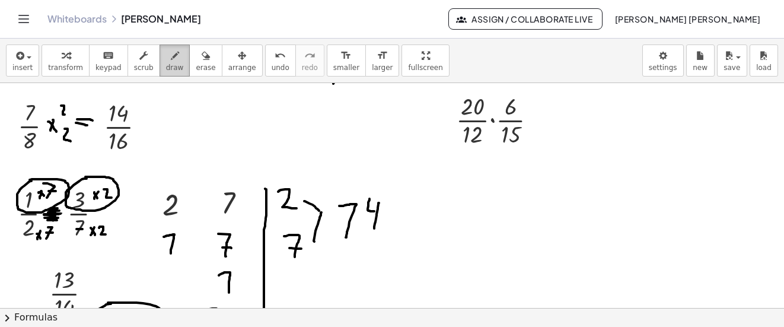
click at [169, 62] on button "draw" at bounding box center [175, 61] width 31 height 32
drag, startPoint x: 503, startPoint y: 113, endPoint x: 444, endPoint y: 139, distance: 64.8
click at [517, 102] on div at bounding box center [392, 36] width 784 height 1349
drag, startPoint x: 458, startPoint y: 145, endPoint x: 484, endPoint y: 126, distance: 32.3
click at [484, 126] on div at bounding box center [392, 36] width 784 height 1349
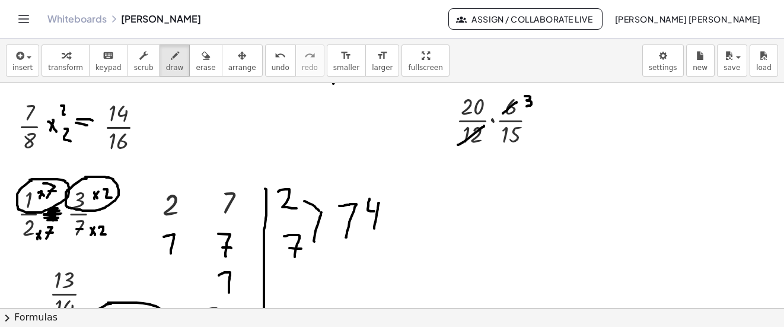
drag, startPoint x: 525, startPoint y: 96, endPoint x: 525, endPoint y: 106, distance: 10.1
click at [525, 106] on div at bounding box center [392, 36] width 784 height 1349
drag, startPoint x: 446, startPoint y: 150, endPoint x: 441, endPoint y: 160, distance: 10.4
click at [441, 160] on div at bounding box center [392, 36] width 784 height 1349
drag, startPoint x: 522, startPoint y: 106, endPoint x: 533, endPoint y: 100, distance: 13.0
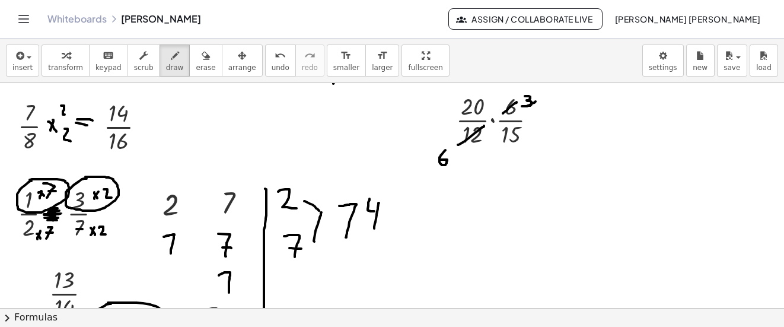
click at [536, 101] on div at bounding box center [392, 36] width 784 height 1349
click at [275, 61] on icon "undo" at bounding box center [280, 56] width 11 height 14
drag, startPoint x: 520, startPoint y: 109, endPoint x: 537, endPoint y: 97, distance: 20.8
click at [537, 97] on div at bounding box center [392, 36] width 784 height 1349
click at [549, 106] on div at bounding box center [392, 36] width 784 height 1349
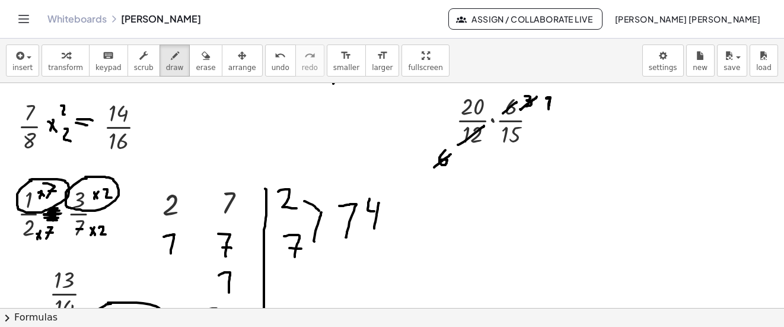
drag, startPoint x: 434, startPoint y: 167, endPoint x: 451, endPoint y: 154, distance: 21.1
click at [451, 154] on div at bounding box center [392, 36] width 784 height 1349
drag, startPoint x: 427, startPoint y: 178, endPoint x: 431, endPoint y: 188, distance: 10.9
click at [431, 188] on div at bounding box center [392, 36] width 784 height 1349
click at [479, 88] on div at bounding box center [392, 36] width 784 height 1349
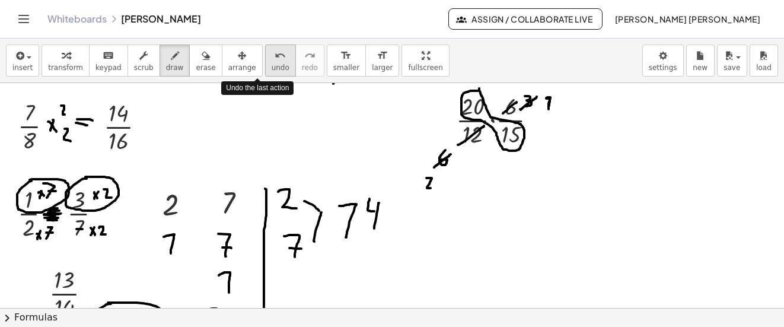
click at [275, 58] on icon "undo" at bounding box center [280, 56] width 11 height 14
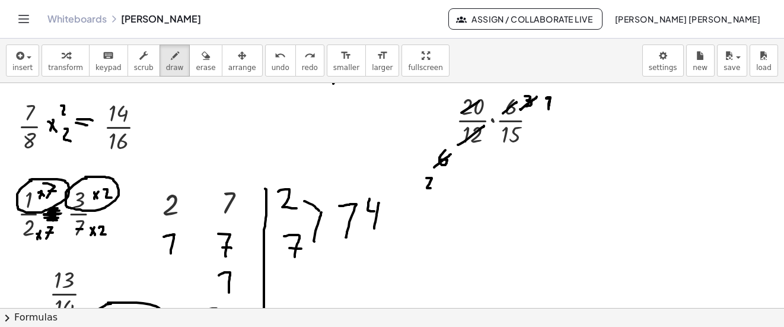
drag, startPoint x: 462, startPoint y: 113, endPoint x: 481, endPoint y: 101, distance: 22.4
click at [481, 101] on div at bounding box center [392, 36] width 784 height 1349
drag, startPoint x: 497, startPoint y: 140, endPoint x: 522, endPoint y: 136, distance: 25.3
click at [522, 136] on div at bounding box center [392, 36] width 784 height 1349
click at [439, 94] on div at bounding box center [392, 36] width 784 height 1349
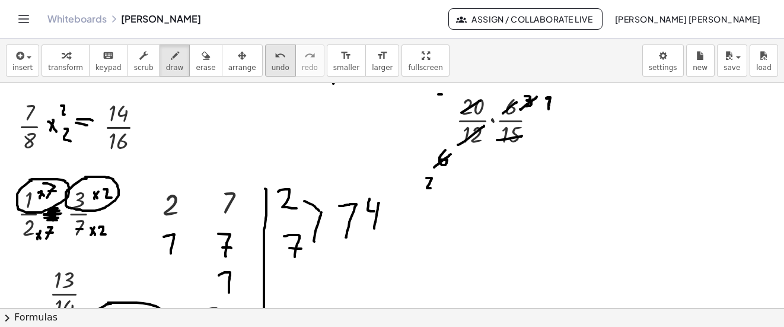
click at [275, 59] on icon "undo" at bounding box center [280, 56] width 11 height 14
drag, startPoint x: 444, startPoint y: 93, endPoint x: 445, endPoint y: 106, distance: 12.5
click at [445, 106] on div at bounding box center [392, 36] width 784 height 1349
drag, startPoint x: 444, startPoint y: 99, endPoint x: 438, endPoint y: 91, distance: 9.7
click at [438, 91] on div at bounding box center [392, 36] width 784 height 1349
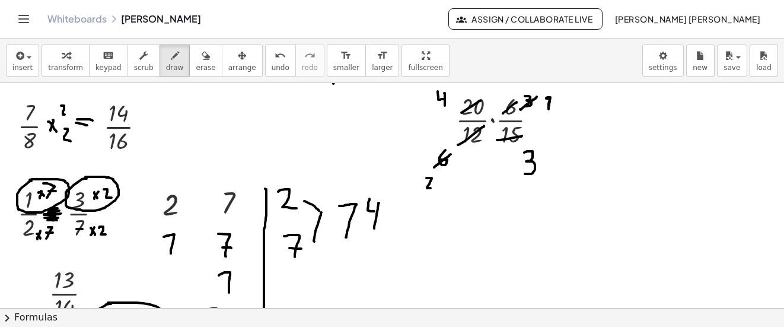
drag, startPoint x: 525, startPoint y: 153, endPoint x: 525, endPoint y: 174, distance: 21.4
click at [525, 174] on div at bounding box center [392, 36] width 784 height 1349
drag, startPoint x: 25, startPoint y: 69, endPoint x: 62, endPoint y: 95, distance: 45.6
click at [26, 69] on span "insert" at bounding box center [22, 67] width 20 height 8
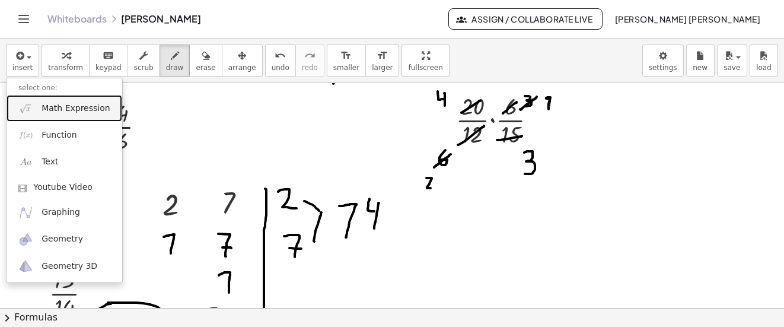
click at [66, 106] on span "Math Expression" at bounding box center [76, 109] width 68 height 12
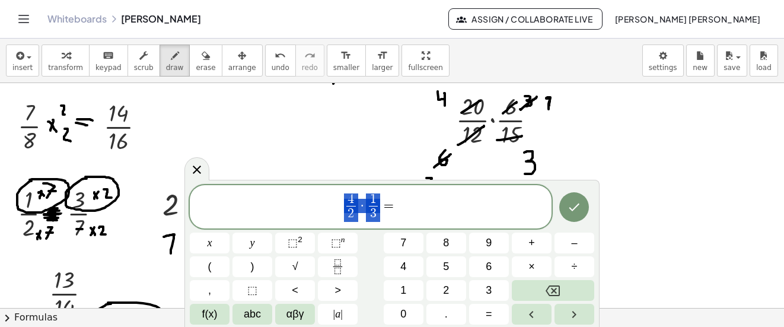
drag, startPoint x: 345, startPoint y: 201, endPoint x: 375, endPoint y: 204, distance: 30.4
click at [398, 204] on span "4 2 ​ · 1 3 ​ = ​" at bounding box center [371, 207] width 362 height 31
click at [583, 209] on button "Done" at bounding box center [575, 207] width 30 height 30
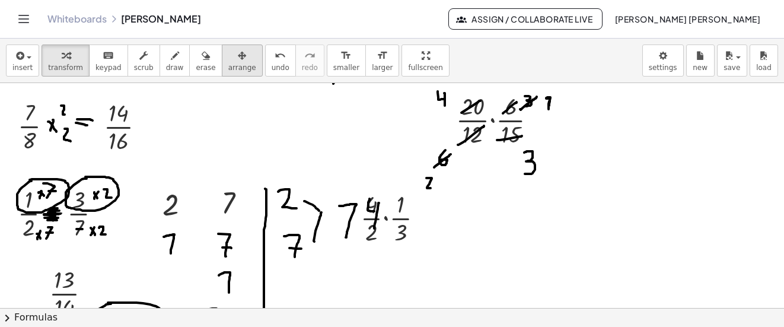
click at [238, 52] on icon "button" at bounding box center [242, 56] width 8 height 14
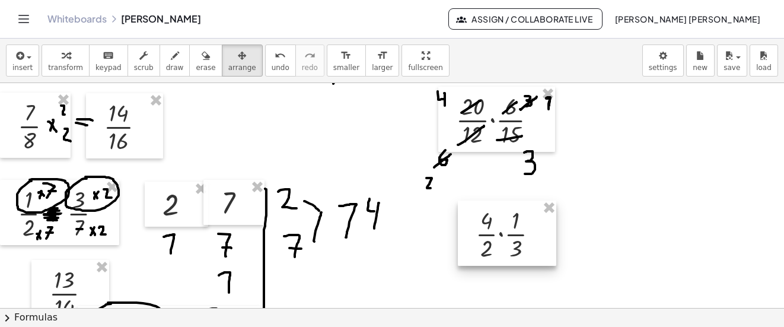
drag, startPoint x: 417, startPoint y: 218, endPoint x: 516, endPoint y: 231, distance: 99.4
click at [516, 231] on div at bounding box center [507, 233] width 99 height 65
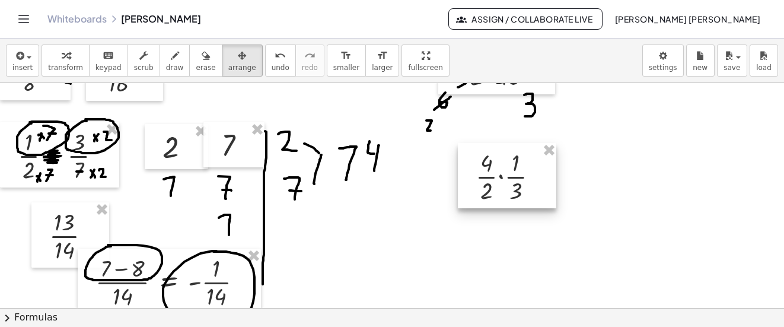
scroll to position [781, 0]
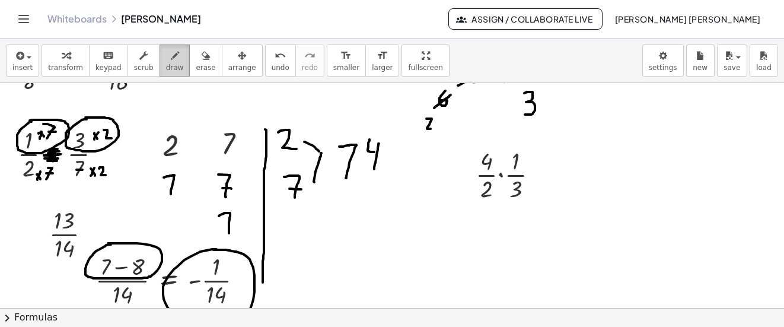
click at [171, 62] on icon "button" at bounding box center [175, 56] width 8 height 14
click at [272, 67] on span "undo" at bounding box center [281, 67] width 18 height 8
drag, startPoint x: 535, startPoint y: 180, endPoint x: 543, endPoint y: 180, distance: 7.7
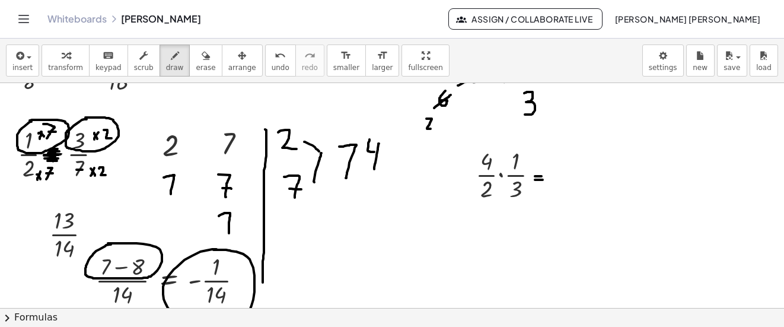
drag, startPoint x: 535, startPoint y: 176, endPoint x: 542, endPoint y: 176, distance: 6.5
click at [32, 61] on button "insert" at bounding box center [22, 61] width 33 height 32
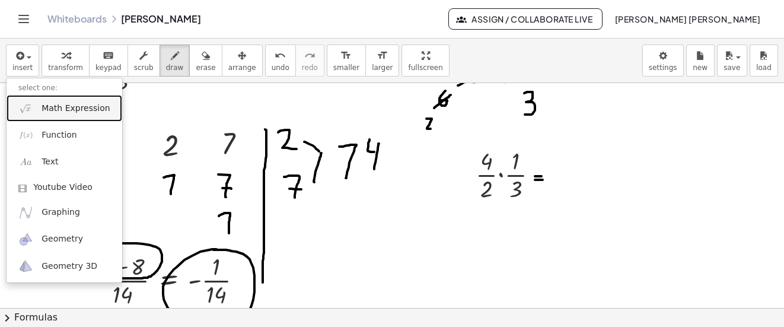
click at [53, 106] on span "Math Expression" at bounding box center [76, 109] width 68 height 12
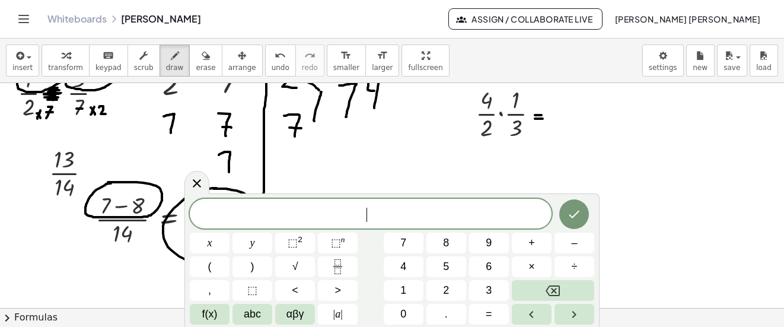
scroll to position [840, 0]
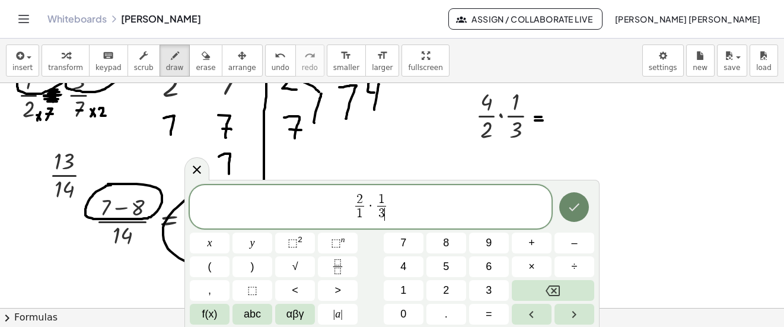
click at [569, 220] on button "Done" at bounding box center [575, 207] width 30 height 30
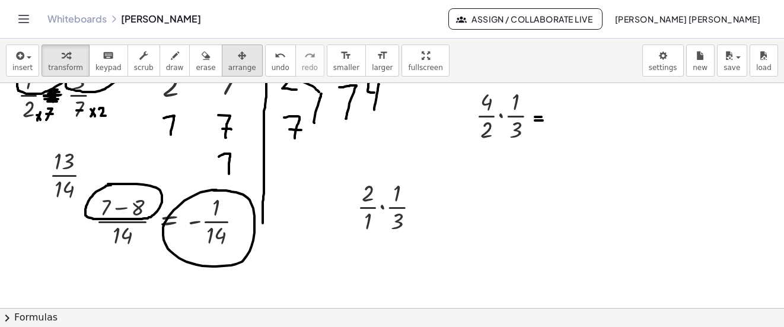
click at [228, 61] on div "button" at bounding box center [242, 55] width 28 height 14
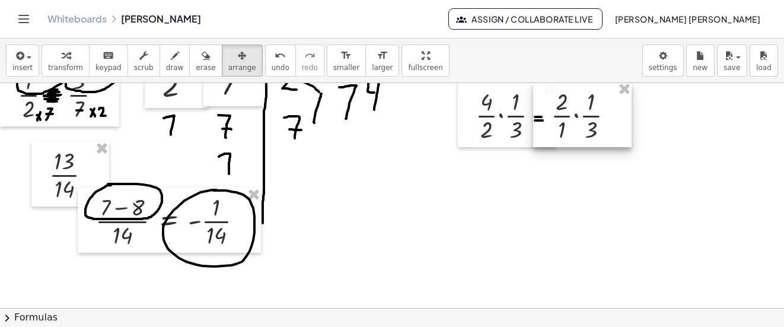
drag, startPoint x: 377, startPoint y: 224, endPoint x: 572, endPoint y: 133, distance: 215.0
click at [572, 133] on div at bounding box center [582, 114] width 99 height 65
click at [169, 61] on button "draw" at bounding box center [175, 61] width 31 height 32
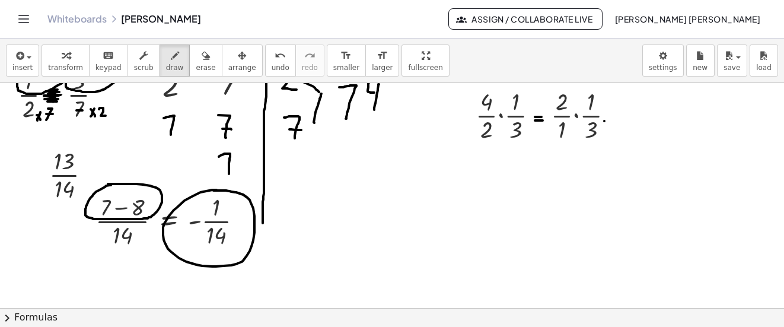
drag, startPoint x: 605, startPoint y: 121, endPoint x: 612, endPoint y: 121, distance: 7.7
click at [28, 58] on span "button" at bounding box center [29, 57] width 5 height 2
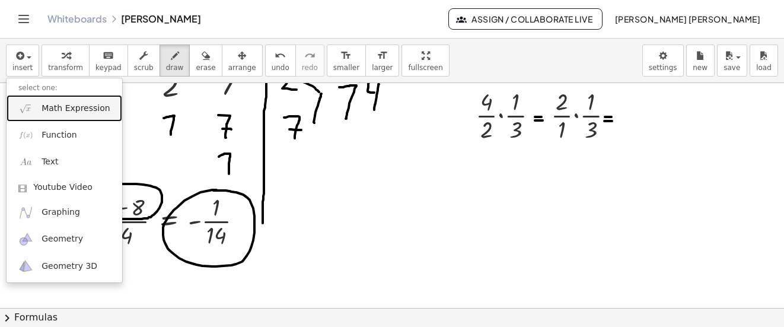
click at [45, 112] on span "Math Expression" at bounding box center [76, 109] width 68 height 12
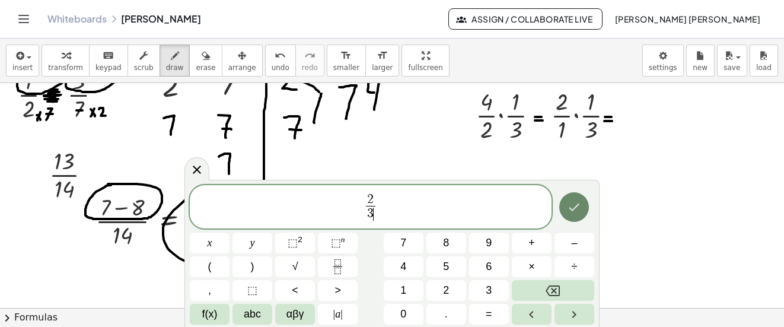
click at [563, 202] on button "Done" at bounding box center [575, 207] width 30 height 30
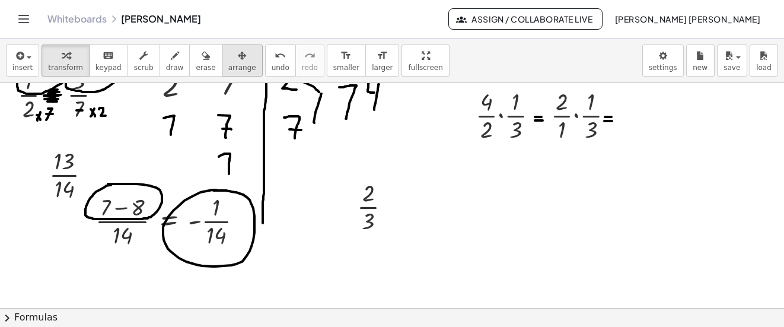
click at [228, 53] on div "button" at bounding box center [242, 55] width 28 height 14
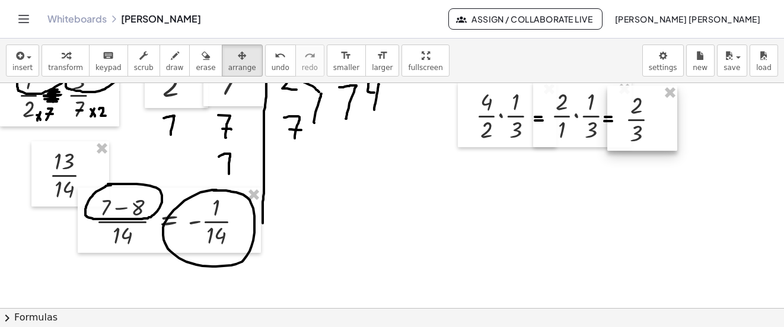
drag, startPoint x: 372, startPoint y: 198, endPoint x: 620, endPoint y: 115, distance: 261.8
click at [620, 115] on div at bounding box center [643, 117] width 70 height 65
click at [160, 57] on button "draw" at bounding box center [175, 61] width 31 height 32
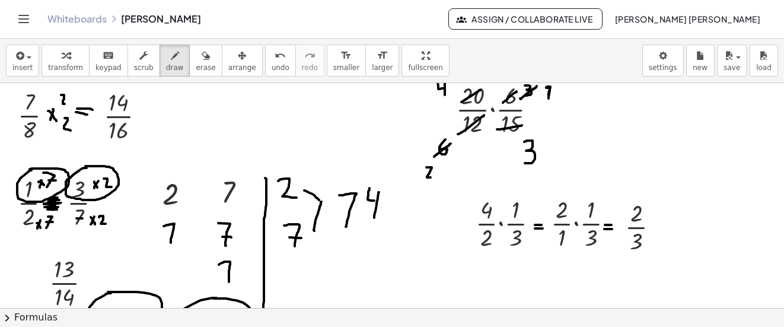
scroll to position [722, 0]
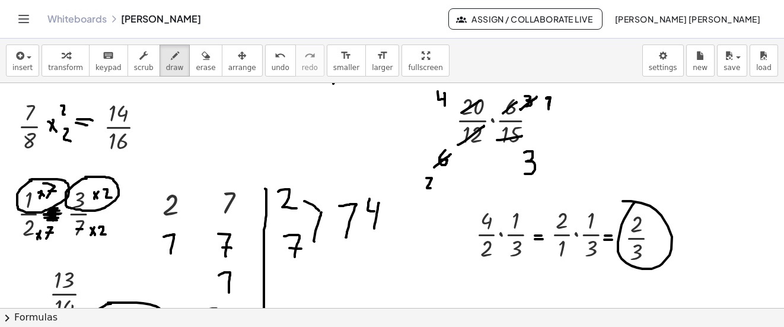
drag, startPoint x: 635, startPoint y: 202, endPoint x: 623, endPoint y: 201, distance: 11.9
click at [623, 201] on div at bounding box center [392, 36] width 784 height 1349
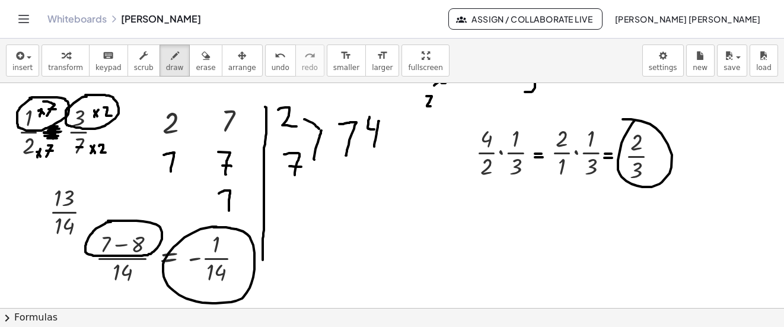
scroll to position [840, 0]
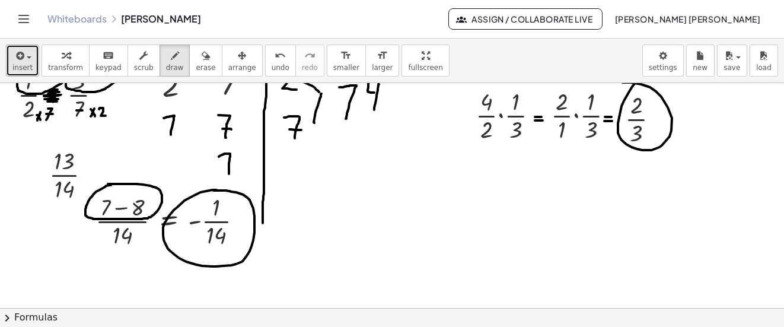
click at [15, 73] on button "insert" at bounding box center [22, 61] width 33 height 32
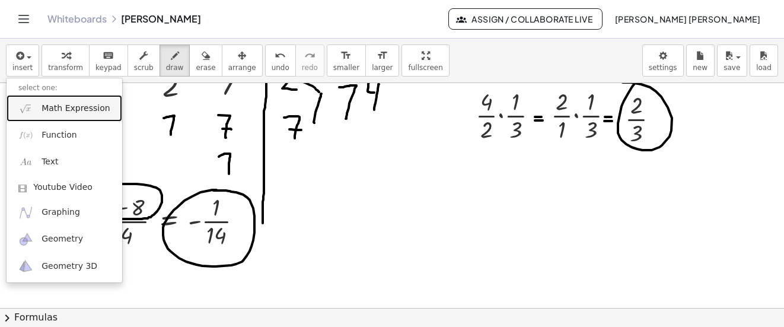
click at [61, 110] on span "Math Expression" at bounding box center [76, 109] width 68 height 12
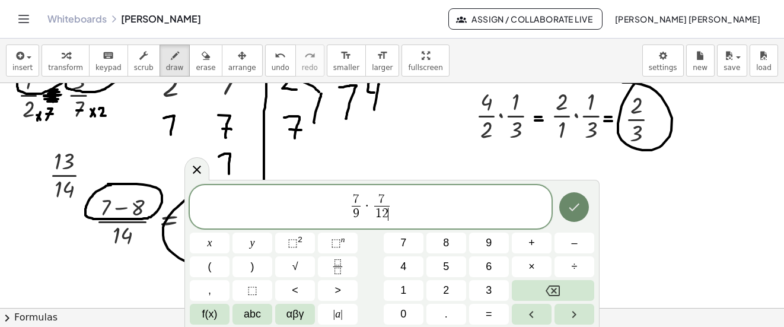
click at [571, 208] on icon "Done" at bounding box center [575, 208] width 11 height 8
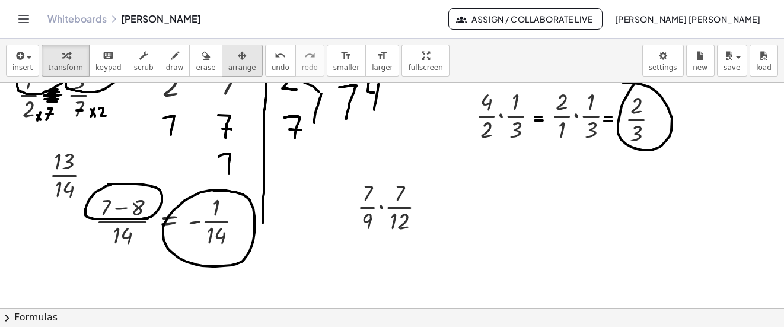
click at [238, 61] on icon "button" at bounding box center [242, 56] width 8 height 14
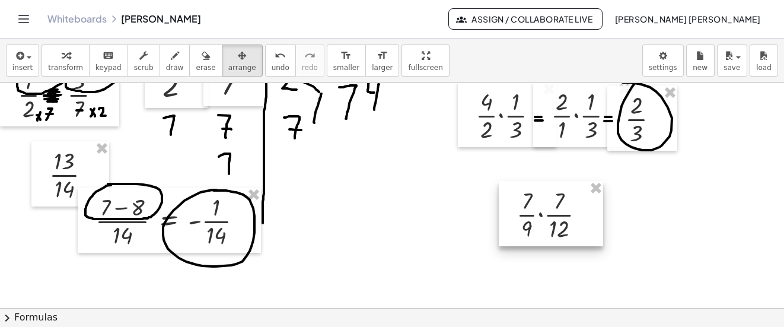
drag, startPoint x: 409, startPoint y: 199, endPoint x: 573, endPoint y: 196, distance: 164.4
click at [573, 196] on div at bounding box center [551, 213] width 104 height 65
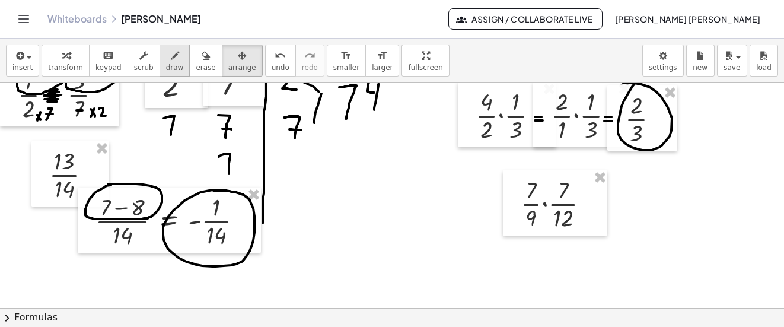
drag, startPoint x: 154, startPoint y: 62, endPoint x: 160, endPoint y: 61, distance: 6.6
click at [166, 61] on div "button" at bounding box center [175, 55] width 18 height 14
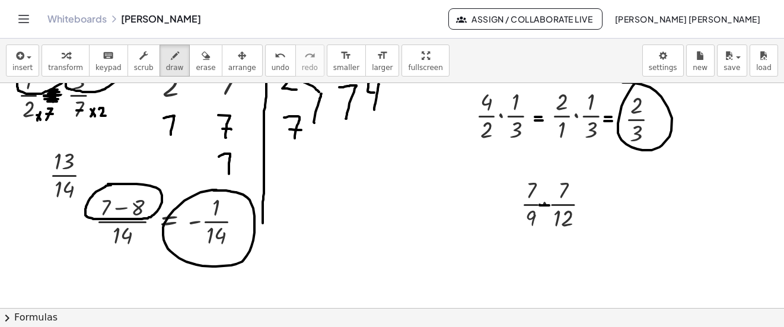
drag, startPoint x: 540, startPoint y: 205, endPoint x: 549, endPoint y: 205, distance: 9.5
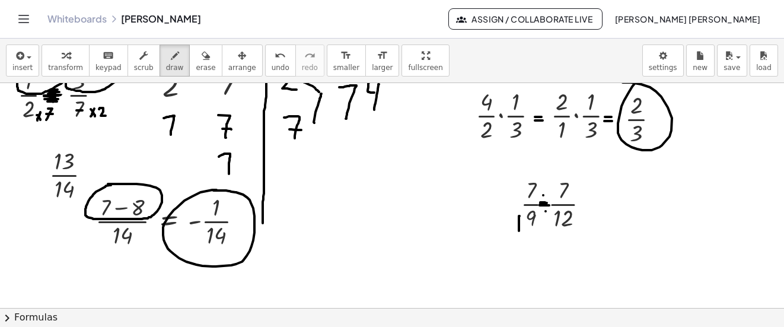
drag, startPoint x: 520, startPoint y: 216, endPoint x: 519, endPoint y: 231, distance: 14.8
click at [272, 63] on span "undo" at bounding box center [281, 67] width 18 height 8
drag, startPoint x: 552, startPoint y: 220, endPoint x: 580, endPoint y: 222, distance: 27.9
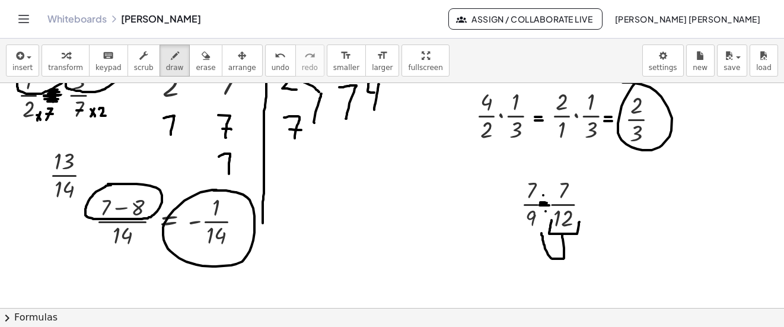
drag, startPoint x: 563, startPoint y: 234, endPoint x: 542, endPoint y: 233, distance: 20.8
drag, startPoint x: 535, startPoint y: 241, endPoint x: 546, endPoint y: 237, distance: 11.5
drag, startPoint x: 539, startPoint y: 239, endPoint x: 544, endPoint y: 235, distance: 6.8
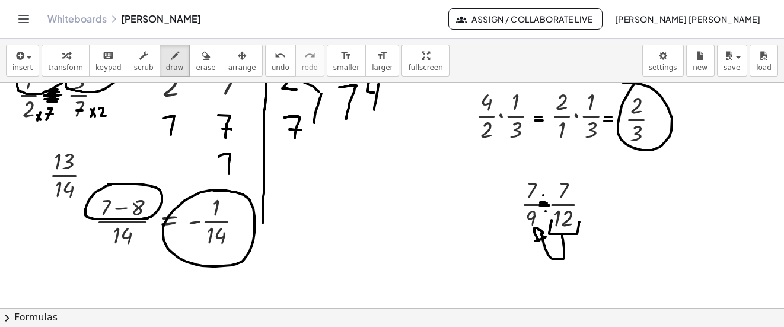
click at [272, 69] on span "undo" at bounding box center [281, 67] width 18 height 8
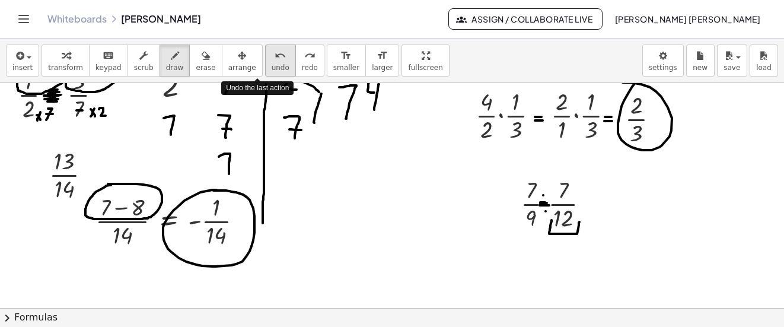
click at [272, 69] on span "undo" at bounding box center [281, 67] width 18 height 8
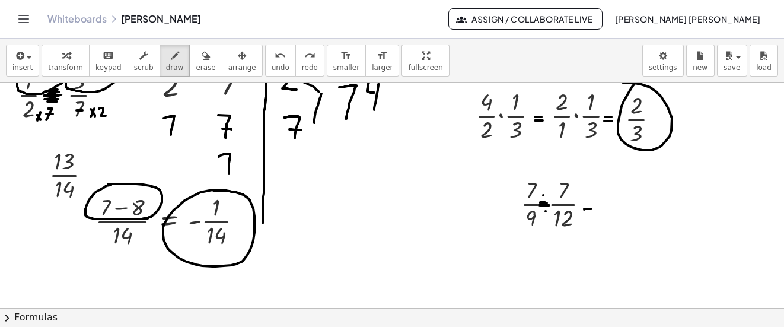
drag, startPoint x: 584, startPoint y: 209, endPoint x: 592, endPoint y: 209, distance: 7.1
click at [26, 47] on button "insert" at bounding box center [22, 61] width 33 height 32
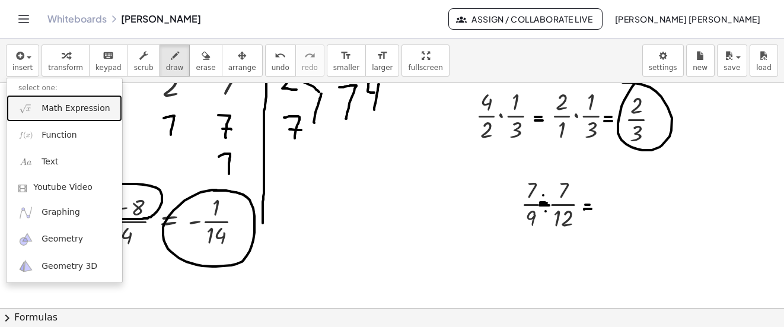
click at [80, 110] on span "Math Expression" at bounding box center [76, 109] width 68 height 12
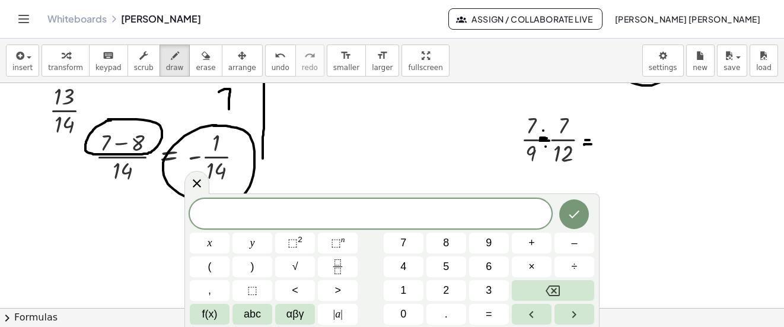
scroll to position [900, 0]
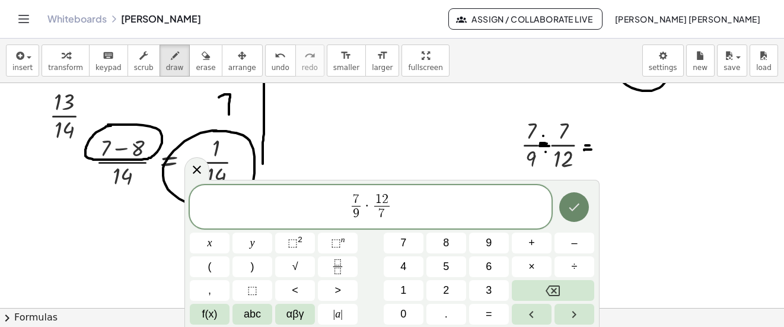
click at [566, 197] on button "Done" at bounding box center [575, 207] width 30 height 30
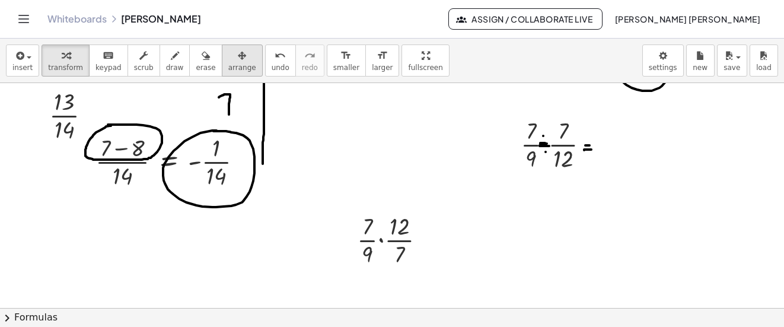
click at [238, 55] on icon "button" at bounding box center [242, 56] width 8 height 14
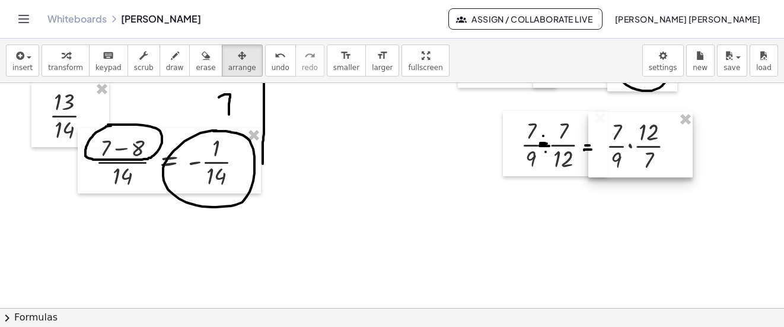
drag, startPoint x: 399, startPoint y: 230, endPoint x: 649, endPoint y: 136, distance: 266.5
click at [649, 136] on div at bounding box center [641, 144] width 104 height 65
click at [166, 63] on span "draw" at bounding box center [175, 67] width 18 height 8
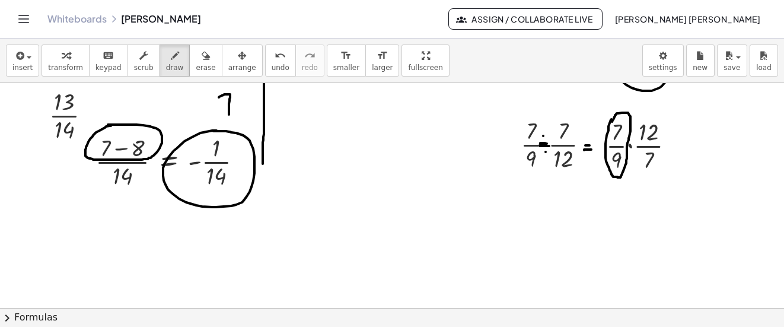
click at [275, 59] on icon "undo" at bounding box center [280, 56] width 11 height 14
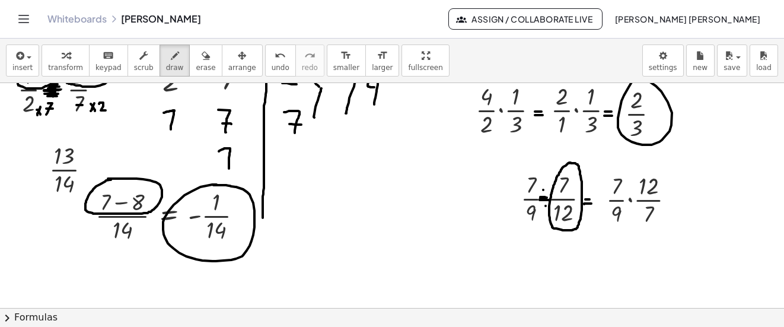
scroll to position [840, 0]
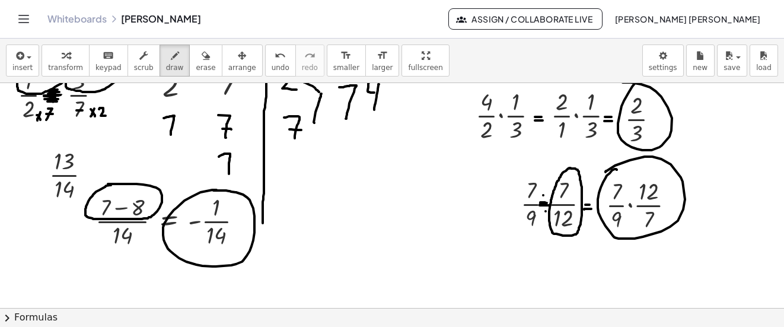
drag, startPoint x: 617, startPoint y: 170, endPoint x: 605, endPoint y: 174, distance: 12.8
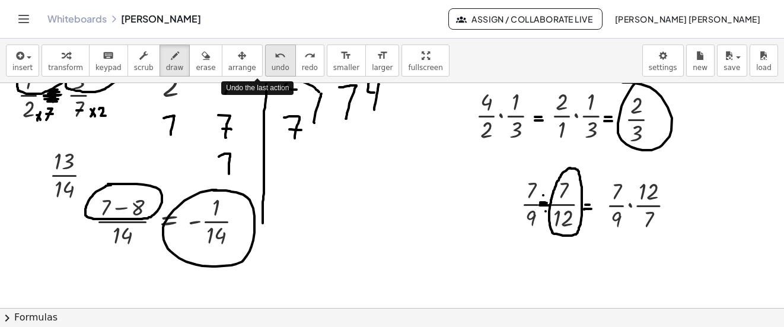
click at [275, 59] on icon "undo" at bounding box center [280, 56] width 11 height 14
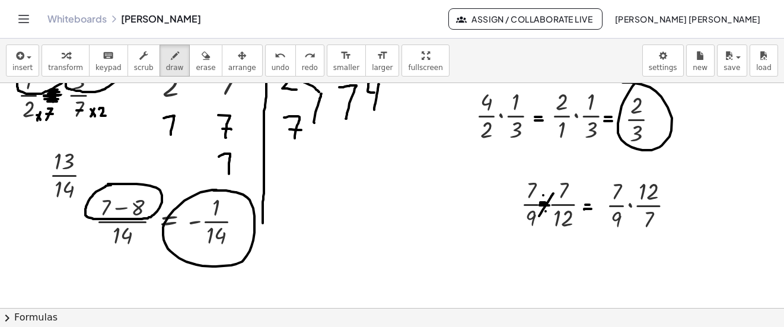
drag, startPoint x: 539, startPoint y: 216, endPoint x: 554, endPoint y: 193, distance: 26.7
drag, startPoint x: 536, startPoint y: 196, endPoint x: 552, endPoint y: 216, distance: 25.3
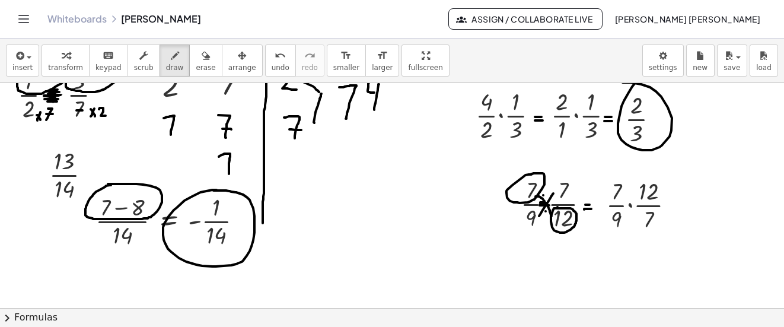
drag, startPoint x: 545, startPoint y: 175, endPoint x: 579, endPoint y: 166, distance: 34.6
drag, startPoint x: 574, startPoint y: 228, endPoint x: 620, endPoint y: 227, distance: 46.3
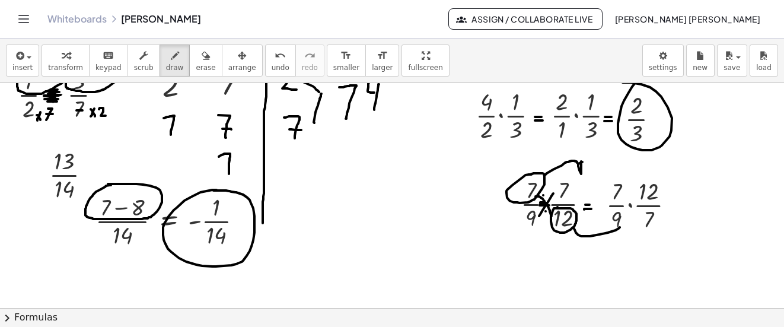
click at [267, 61] on button "undo undo" at bounding box center [280, 61] width 31 height 32
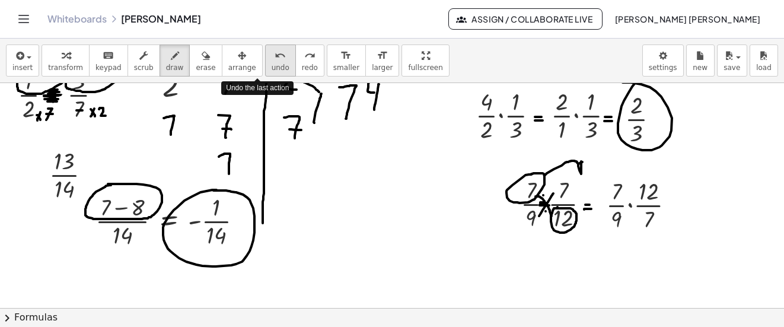
click at [267, 61] on button "undo undo" at bounding box center [280, 61] width 31 height 32
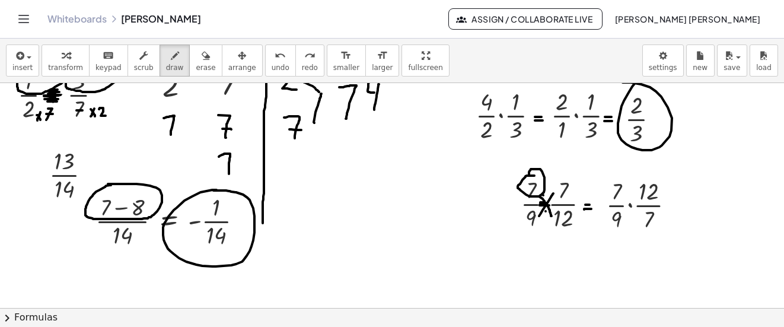
drag, startPoint x: 539, startPoint y: 167, endPoint x: 618, endPoint y: 155, distance: 79.8
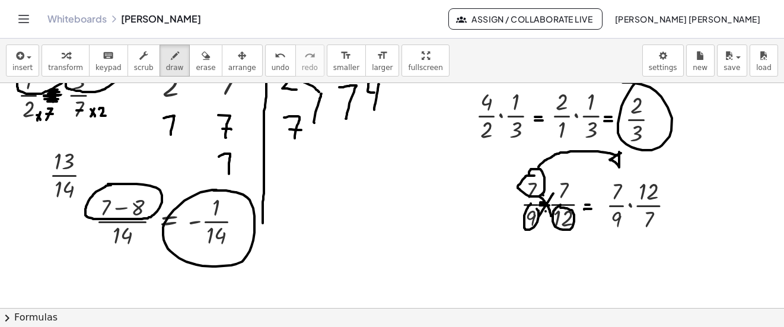
drag, startPoint x: 560, startPoint y: 177, endPoint x: 549, endPoint y: 201, distance: 25.7
drag, startPoint x: 533, startPoint y: 226, endPoint x: 635, endPoint y: 243, distance: 103.5
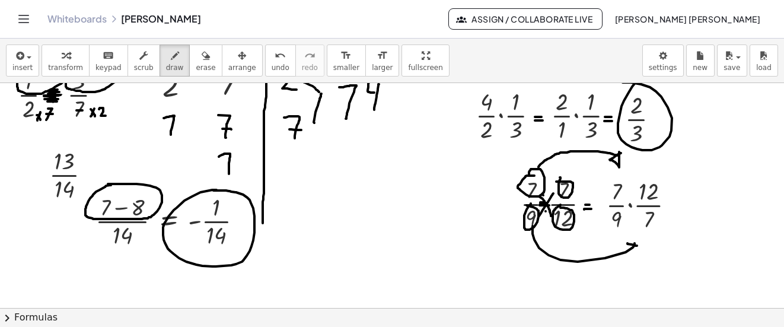
drag, startPoint x: 628, startPoint y: 243, endPoint x: 637, endPoint y: 246, distance: 9.8
drag, startPoint x: 629, startPoint y: 242, endPoint x: 637, endPoint y: 242, distance: 8.3
click at [275, 61] on icon "undo" at bounding box center [280, 56] width 11 height 14
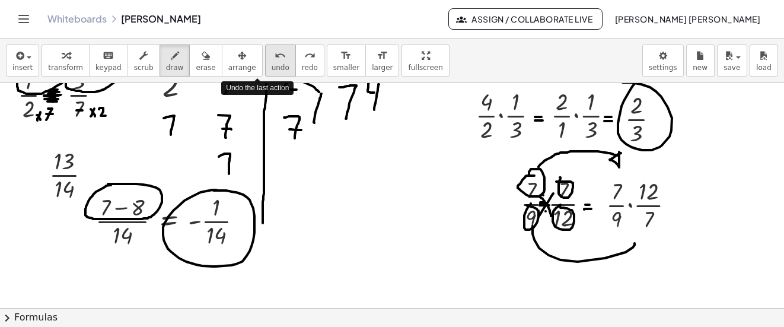
click at [275, 61] on icon "undo" at bounding box center [280, 56] width 11 height 14
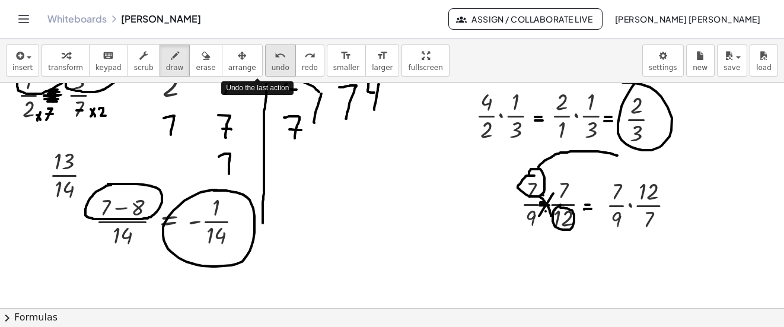
click at [275, 61] on icon "undo" at bounding box center [280, 56] width 11 height 14
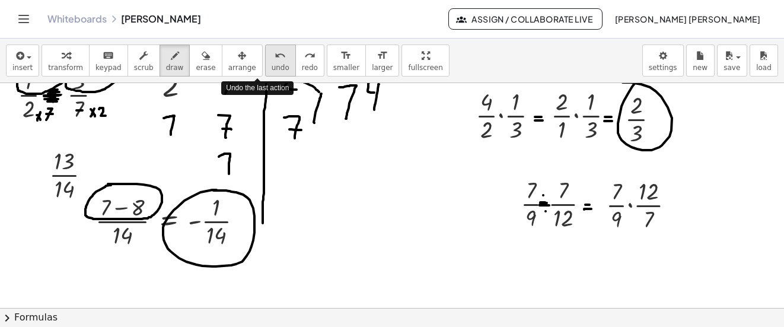
click at [275, 61] on icon "undo" at bounding box center [280, 56] width 11 height 14
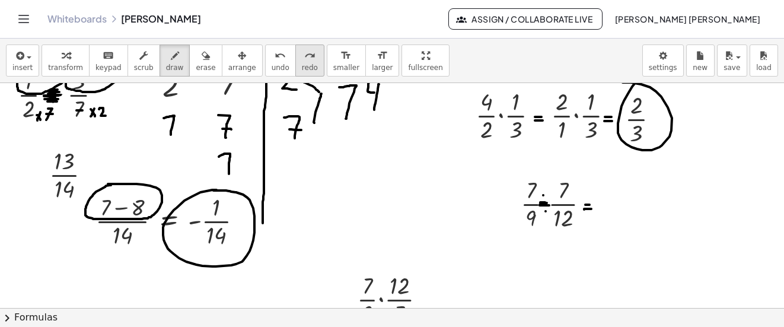
click at [302, 61] on div "redo" at bounding box center [310, 55] width 16 height 14
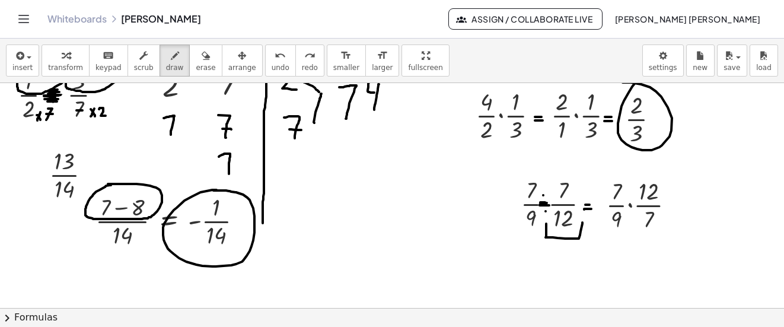
drag, startPoint x: 547, startPoint y: 224, endPoint x: 583, endPoint y: 223, distance: 36.2
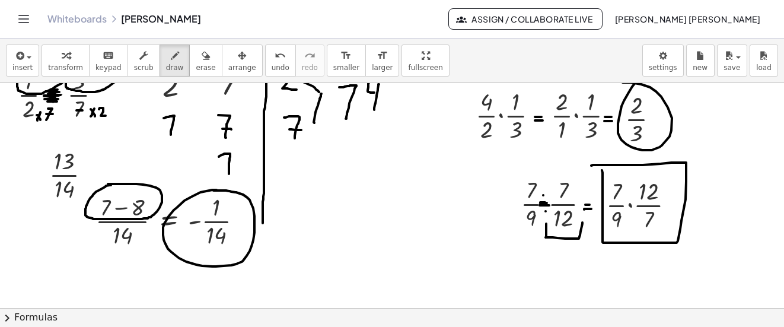
drag, startPoint x: 602, startPoint y: 170, endPoint x: 592, endPoint y: 166, distance: 11.7
click at [275, 60] on icon "undo" at bounding box center [280, 56] width 11 height 14
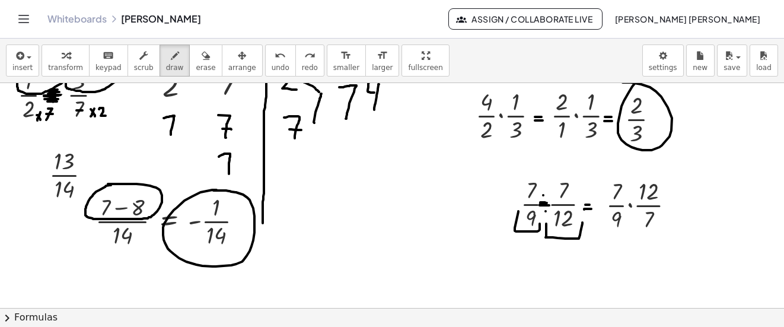
drag, startPoint x: 519, startPoint y: 211, endPoint x: 540, endPoint y: 223, distance: 24.2
click at [275, 50] on icon "undo" at bounding box center [280, 56] width 11 height 14
drag, startPoint x: 554, startPoint y: 240, endPoint x: 530, endPoint y: 240, distance: 23.7
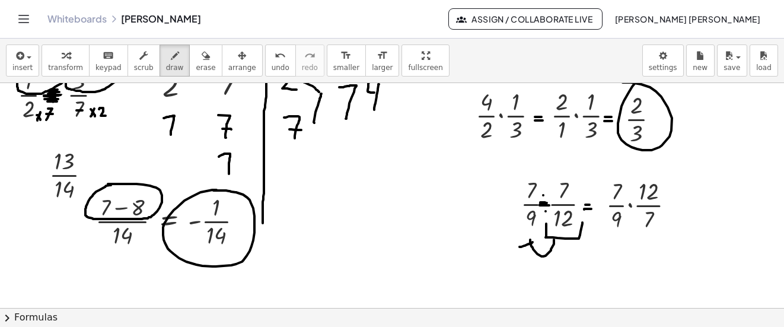
drag, startPoint x: 520, startPoint y: 247, endPoint x: 535, endPoint y: 242, distance: 16.3
drag, startPoint x: 523, startPoint y: 246, endPoint x: 532, endPoint y: 243, distance: 9.0
click at [275, 61] on icon "undo" at bounding box center [280, 56] width 11 height 14
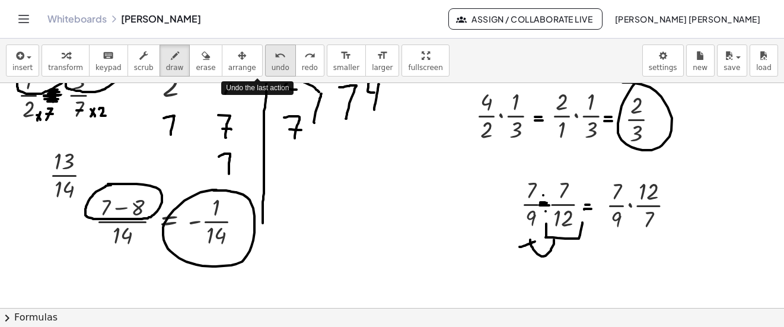
click at [275, 61] on icon "undo" at bounding box center [280, 56] width 11 height 14
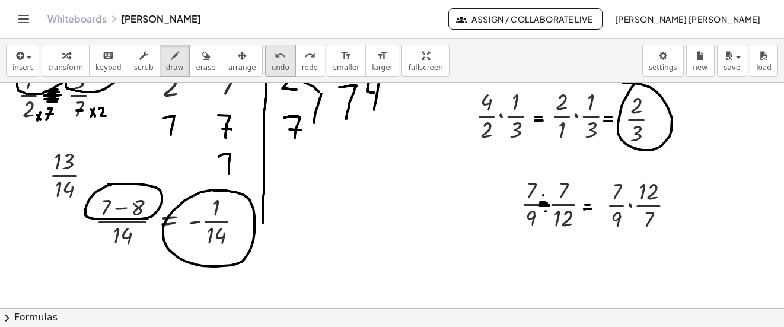
click at [272, 66] on span "undo" at bounding box center [281, 67] width 18 height 8
drag, startPoint x: 615, startPoint y: 192, endPoint x: 624, endPoint y: 192, distance: 9.5
drag, startPoint x: 647, startPoint y: 220, endPoint x: 653, endPoint y: 220, distance: 6.0
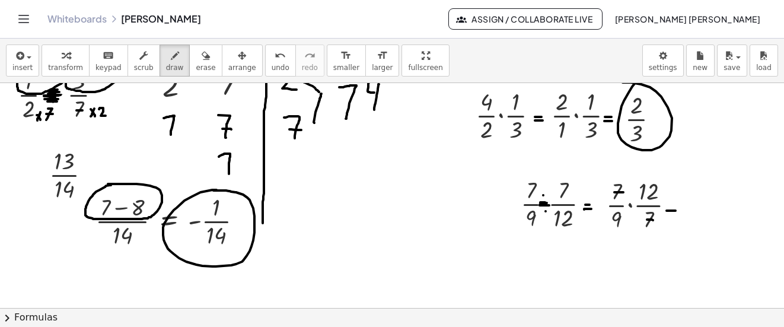
drag, startPoint x: 667, startPoint y: 211, endPoint x: 676, endPoint y: 211, distance: 8.9
drag, startPoint x: 667, startPoint y: 205, endPoint x: 677, endPoint y: 205, distance: 10.1
click at [33, 60] on button "insert" at bounding box center [22, 61] width 33 height 32
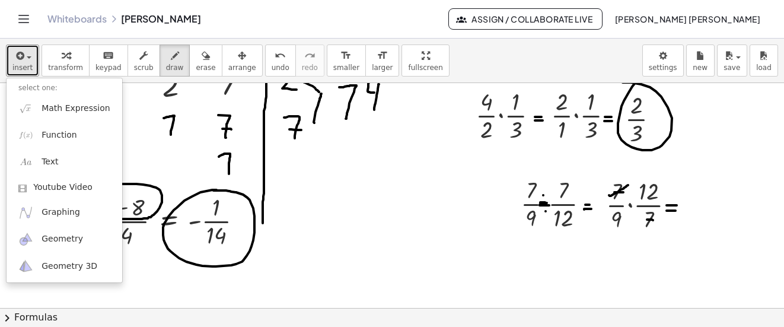
drag, startPoint x: 609, startPoint y: 195, endPoint x: 628, endPoint y: 185, distance: 21.5
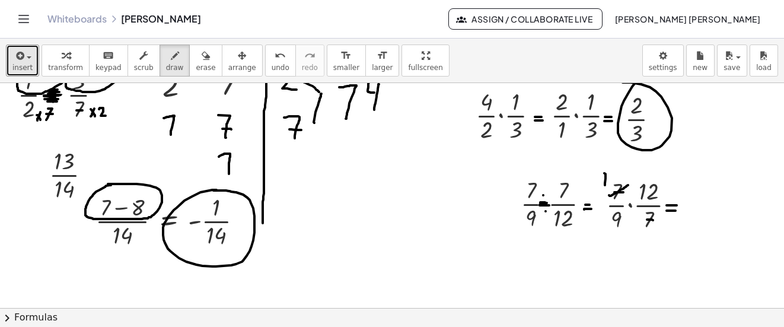
drag, startPoint x: 605, startPoint y: 185, endPoint x: 599, endPoint y: 173, distance: 13.3
drag, startPoint x: 643, startPoint y: 225, endPoint x: 658, endPoint y: 216, distance: 17.3
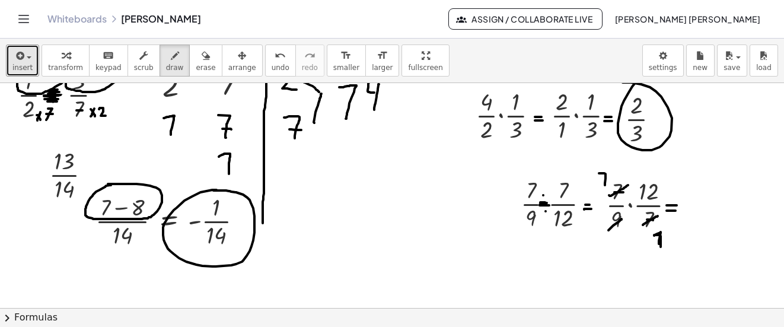
drag, startPoint x: 609, startPoint y: 230, endPoint x: 622, endPoint y: 219, distance: 17.2
drag, startPoint x: 638, startPoint y: 200, endPoint x: 662, endPoint y: 181, distance: 30.9
drag, startPoint x: 595, startPoint y: 232, endPoint x: 595, endPoint y: 256, distance: 23.7
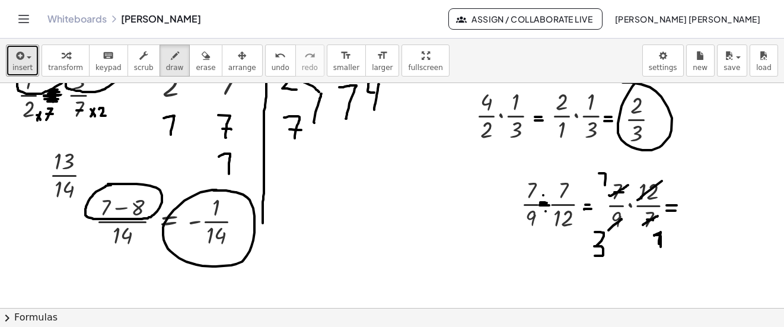
drag, startPoint x: 678, startPoint y: 166, endPoint x: 680, endPoint y: 182, distance: 15.6
drag, startPoint x: 679, startPoint y: 174, endPoint x: 671, endPoint y: 164, distance: 13.5
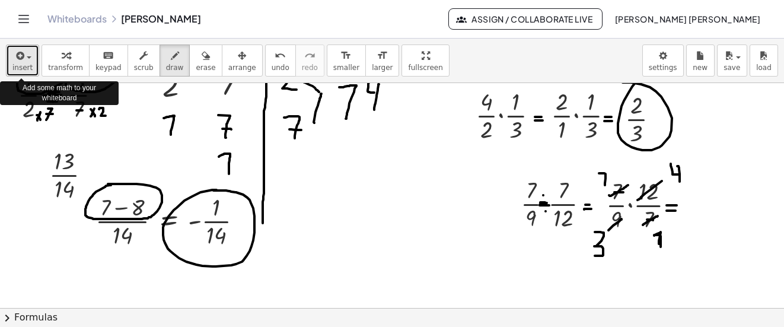
click at [24, 56] on span "button" at bounding box center [25, 57] width 2 height 8
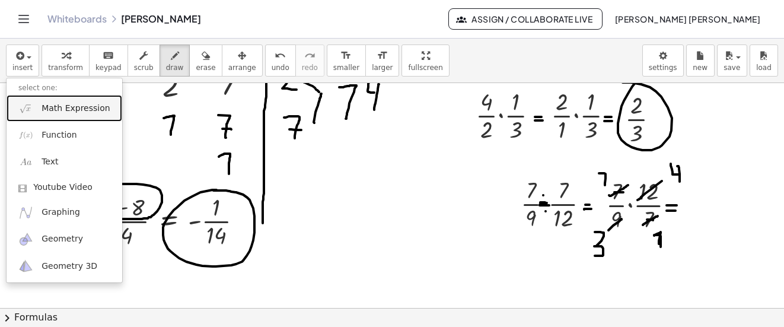
click at [46, 101] on link "Math Expression" at bounding box center [65, 108] width 116 height 27
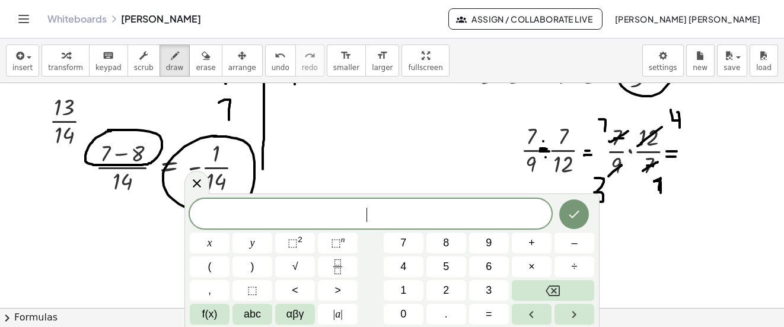
scroll to position [900, 0]
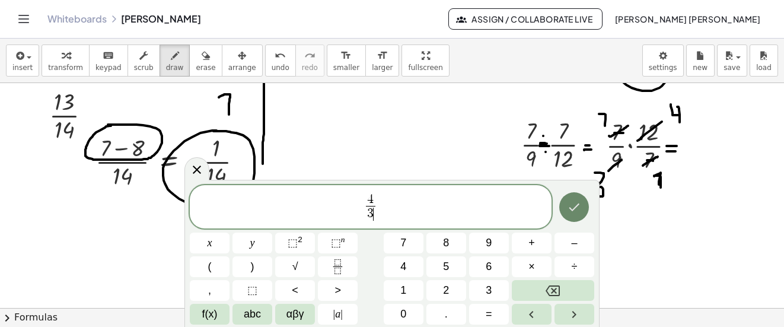
click at [571, 206] on icon "Done" at bounding box center [574, 207] width 14 height 14
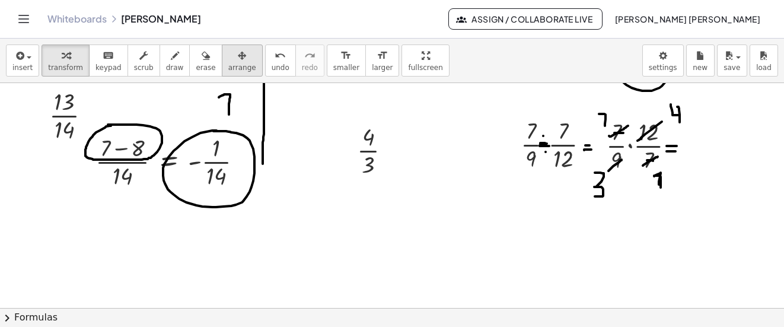
click at [233, 56] on div "button" at bounding box center [242, 55] width 28 height 14
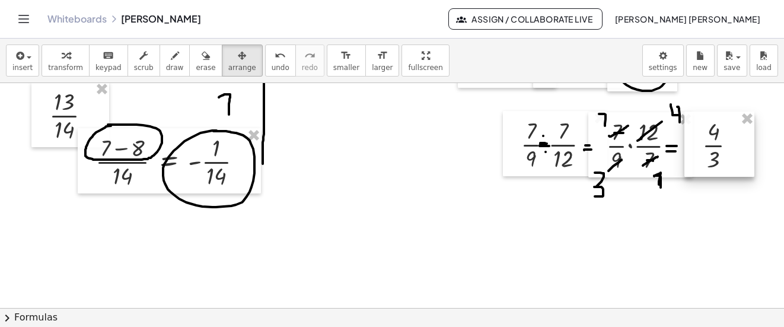
drag, startPoint x: 381, startPoint y: 154, endPoint x: 726, endPoint y: 149, distance: 344.8
click at [726, 149] on div at bounding box center [720, 144] width 70 height 65
click at [166, 55] on div "button" at bounding box center [175, 55] width 18 height 14
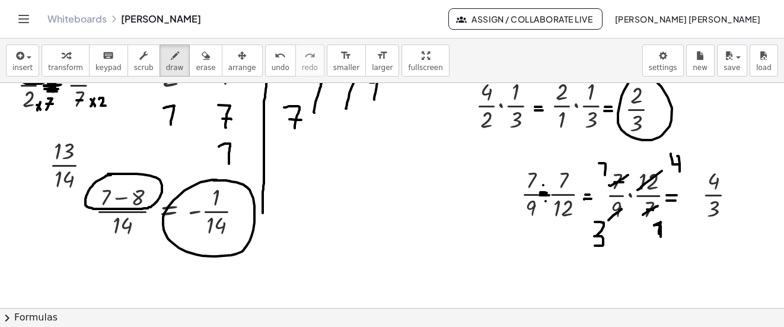
scroll to position [840, 0]
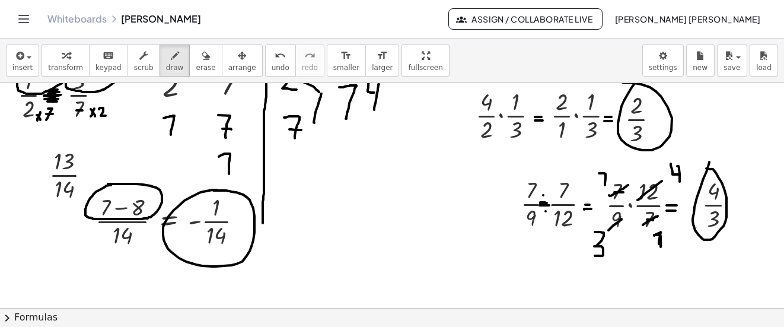
drag, startPoint x: 710, startPoint y: 162, endPoint x: 704, endPoint y: 167, distance: 7.6
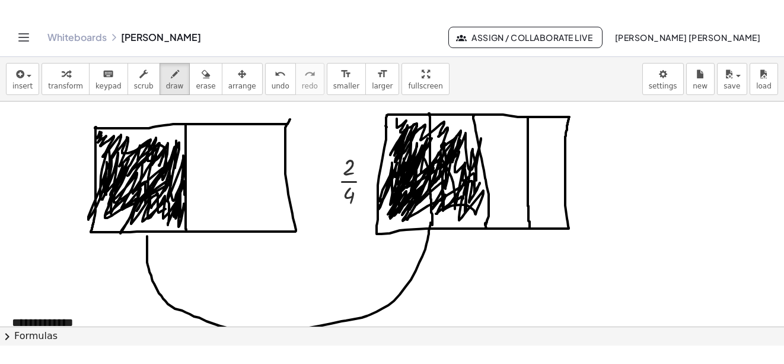
scroll to position [9, 0]
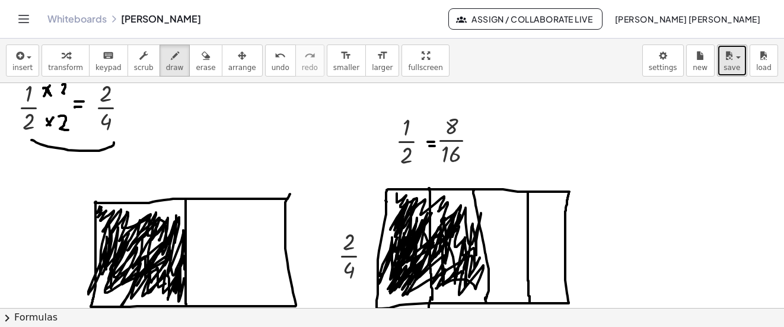
click at [733, 66] on span "save" at bounding box center [732, 67] width 17 height 8
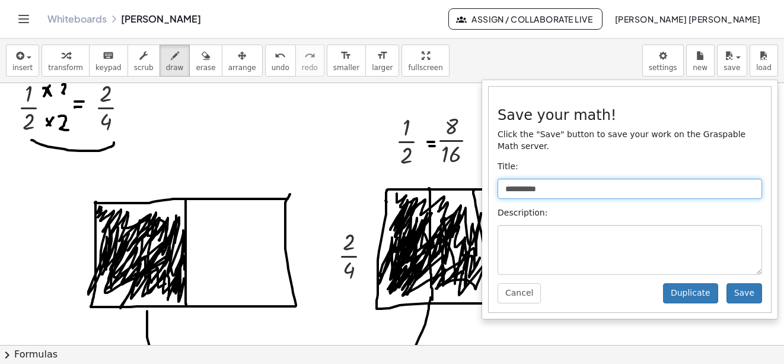
click at [609, 179] on input "**********" at bounding box center [630, 189] width 265 height 20
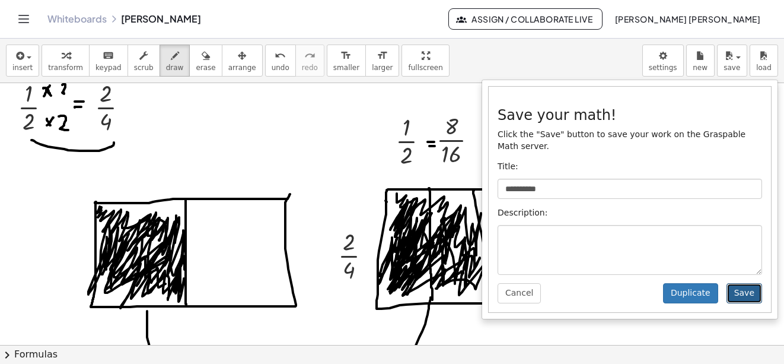
click at [735, 283] on button "Save" at bounding box center [745, 293] width 36 height 20
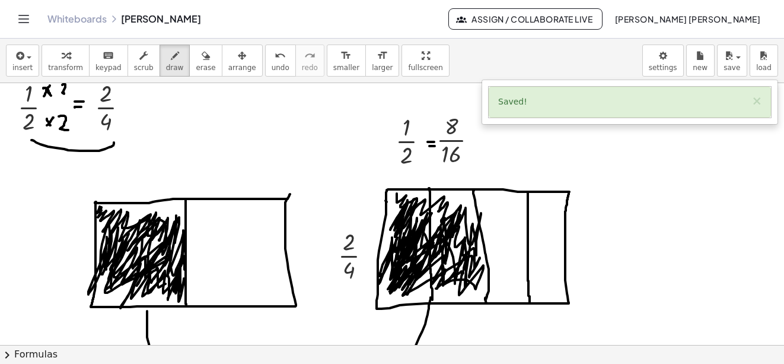
scroll to position [0, 0]
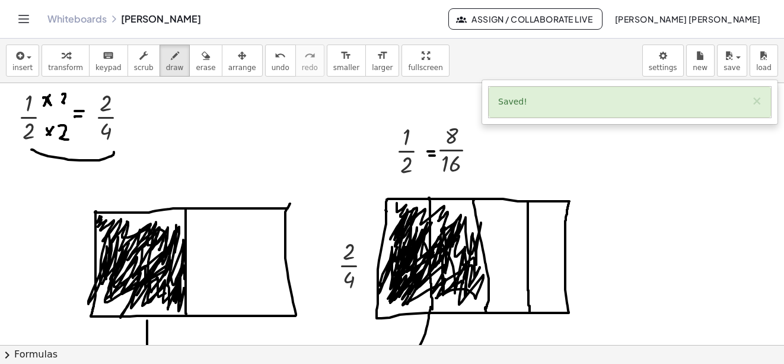
click at [15, 15] on button "Toggle navigation" at bounding box center [23, 18] width 19 height 19
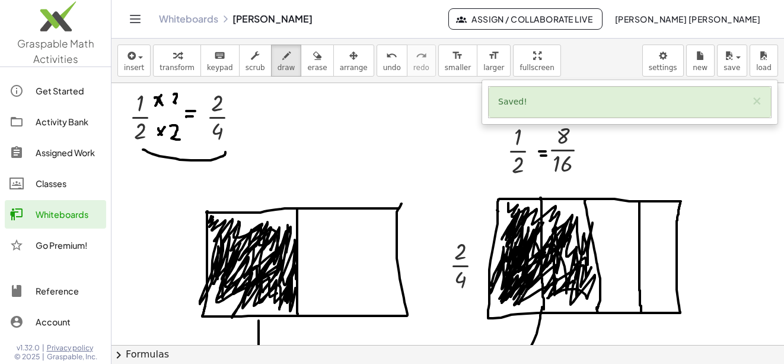
click at [71, 212] on div "Whiteboards" at bounding box center [69, 214] width 66 height 14
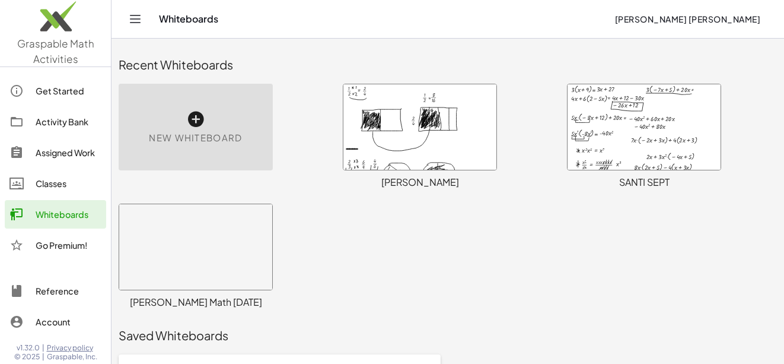
click at [204, 231] on div at bounding box center [195, 246] width 153 height 85
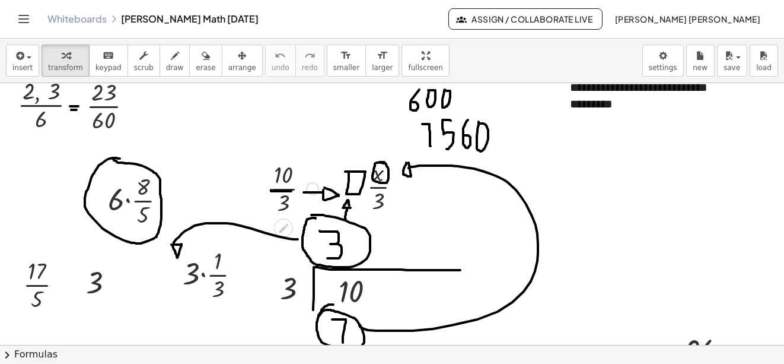
scroll to position [4671, 0]
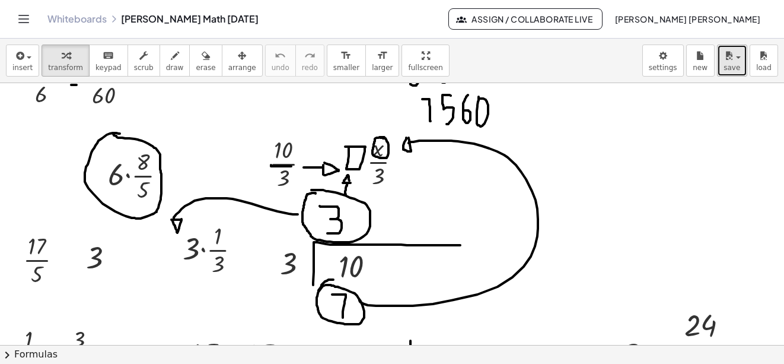
click at [724, 53] on icon "button" at bounding box center [729, 56] width 11 height 14
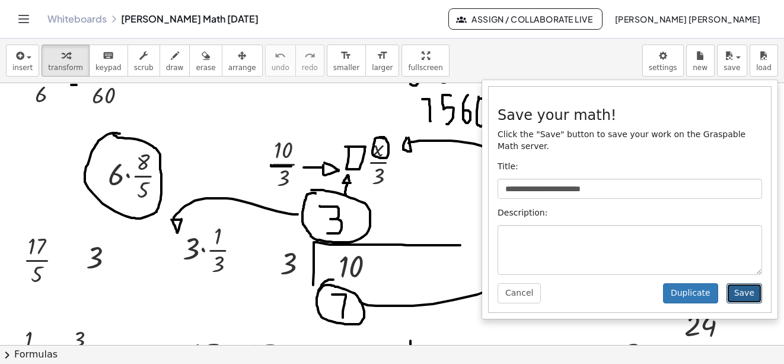
click at [736, 283] on button "Save" at bounding box center [745, 293] width 36 height 20
